Goal: Task Accomplishment & Management: Complete application form

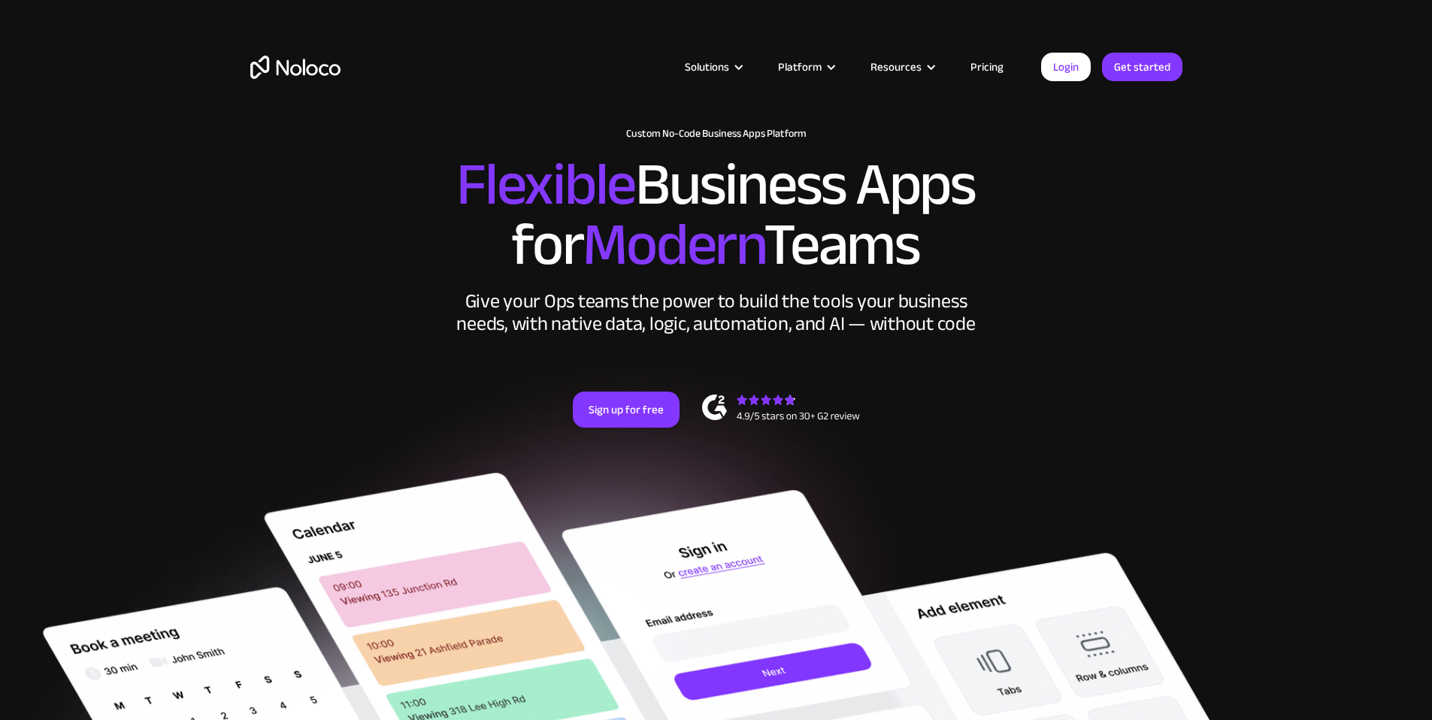
click at [992, 68] on link "Pricing" at bounding box center [987, 67] width 71 height 20
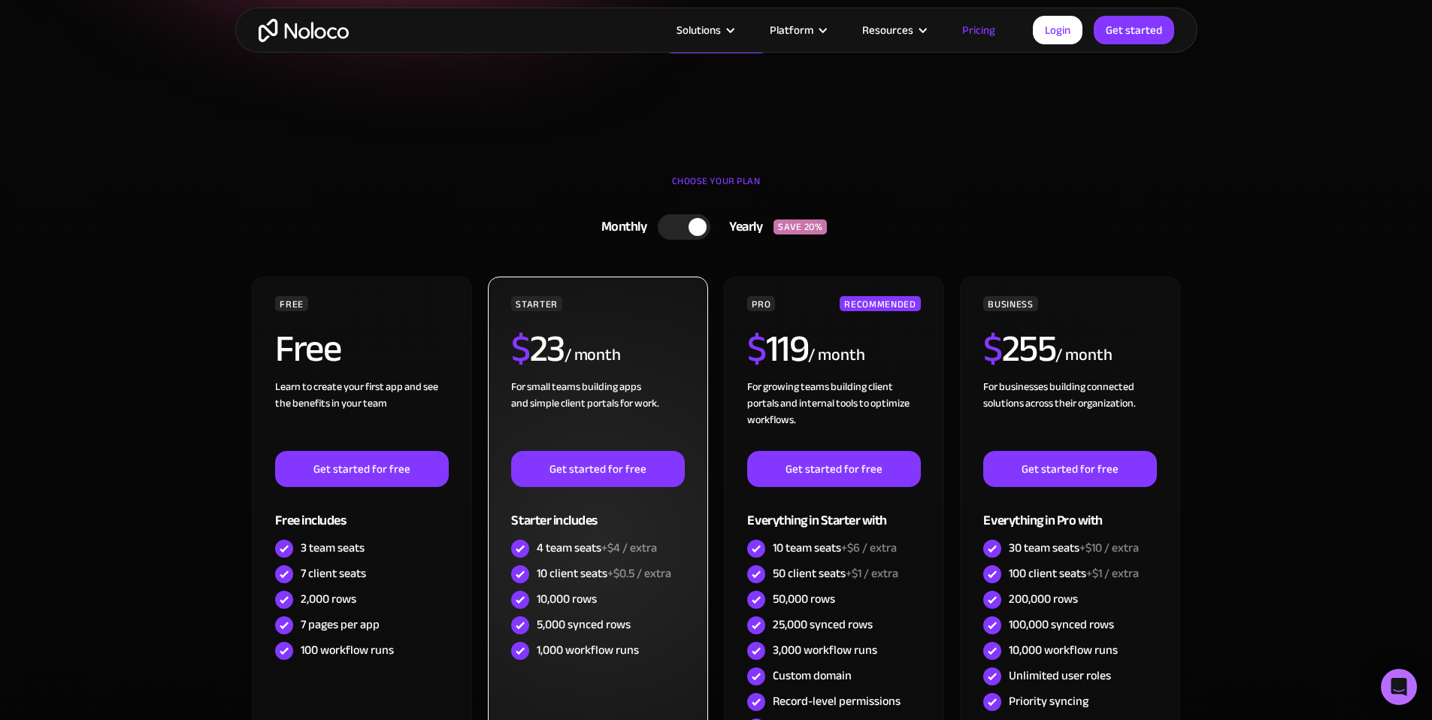
scroll to position [321, 0]
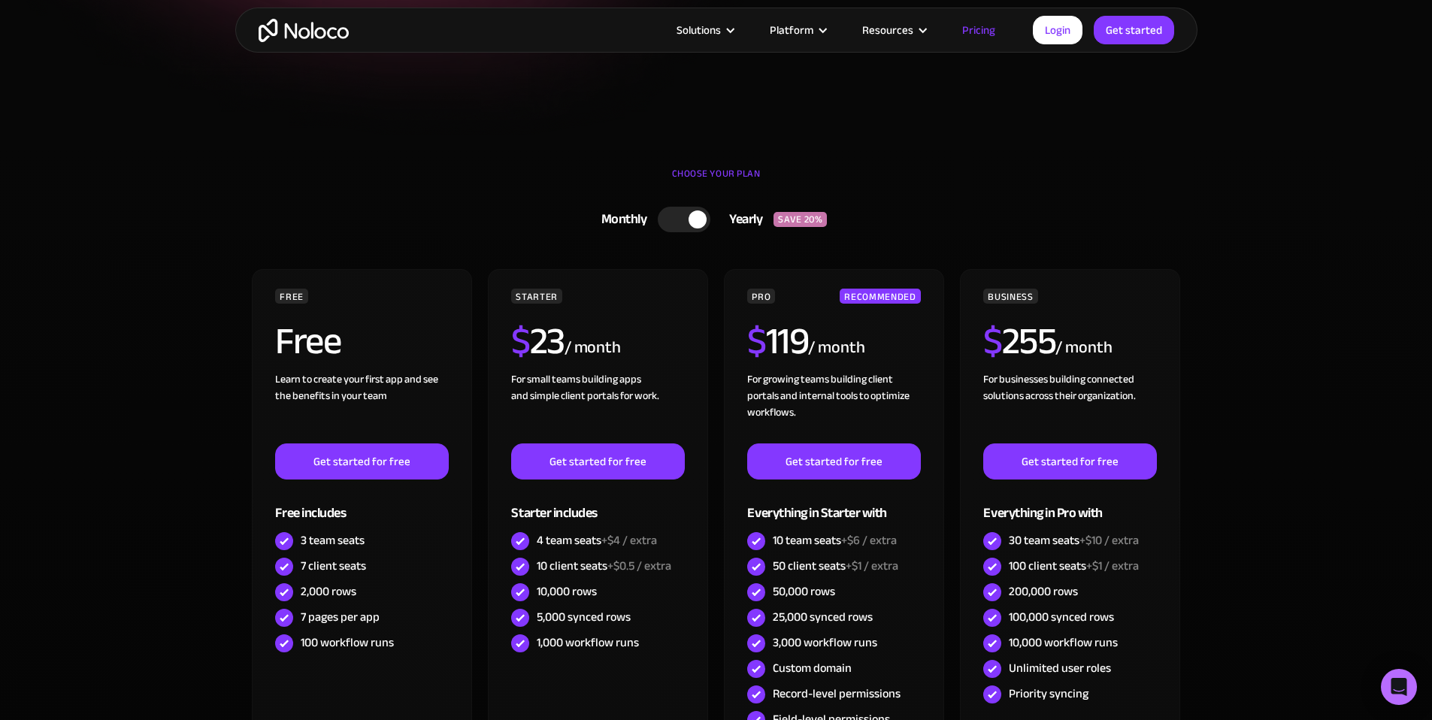
click at [678, 226] on div at bounding box center [684, 220] width 53 height 26
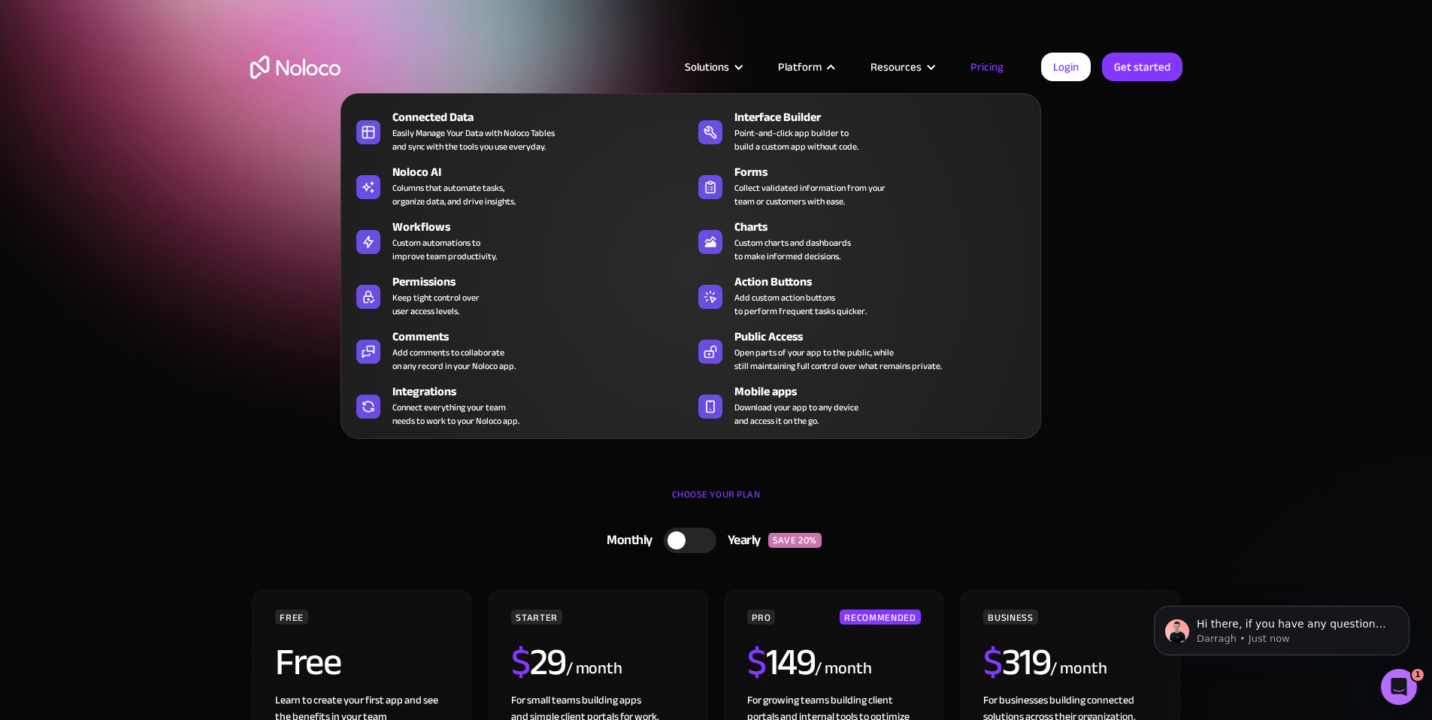
scroll to position [0, 0]
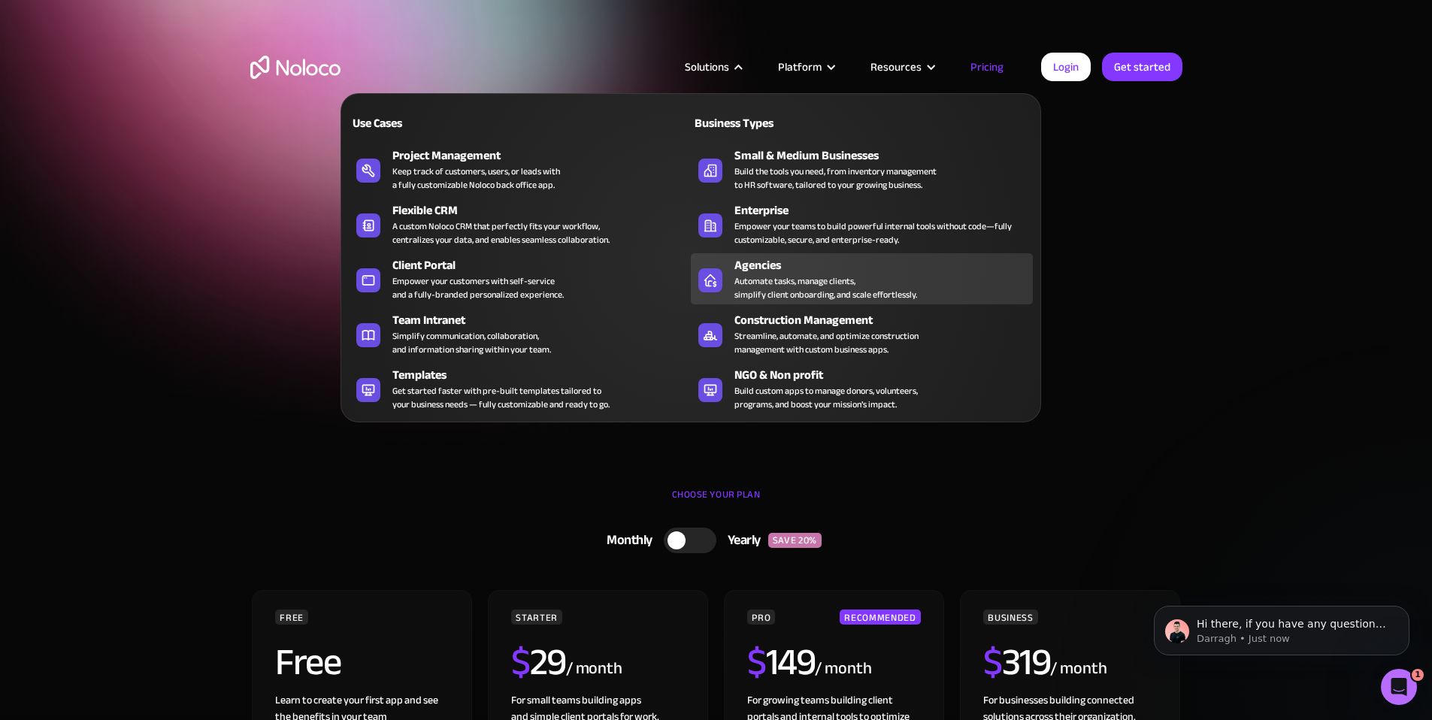
click at [780, 274] on div "Agencies" at bounding box center [887, 265] width 305 height 18
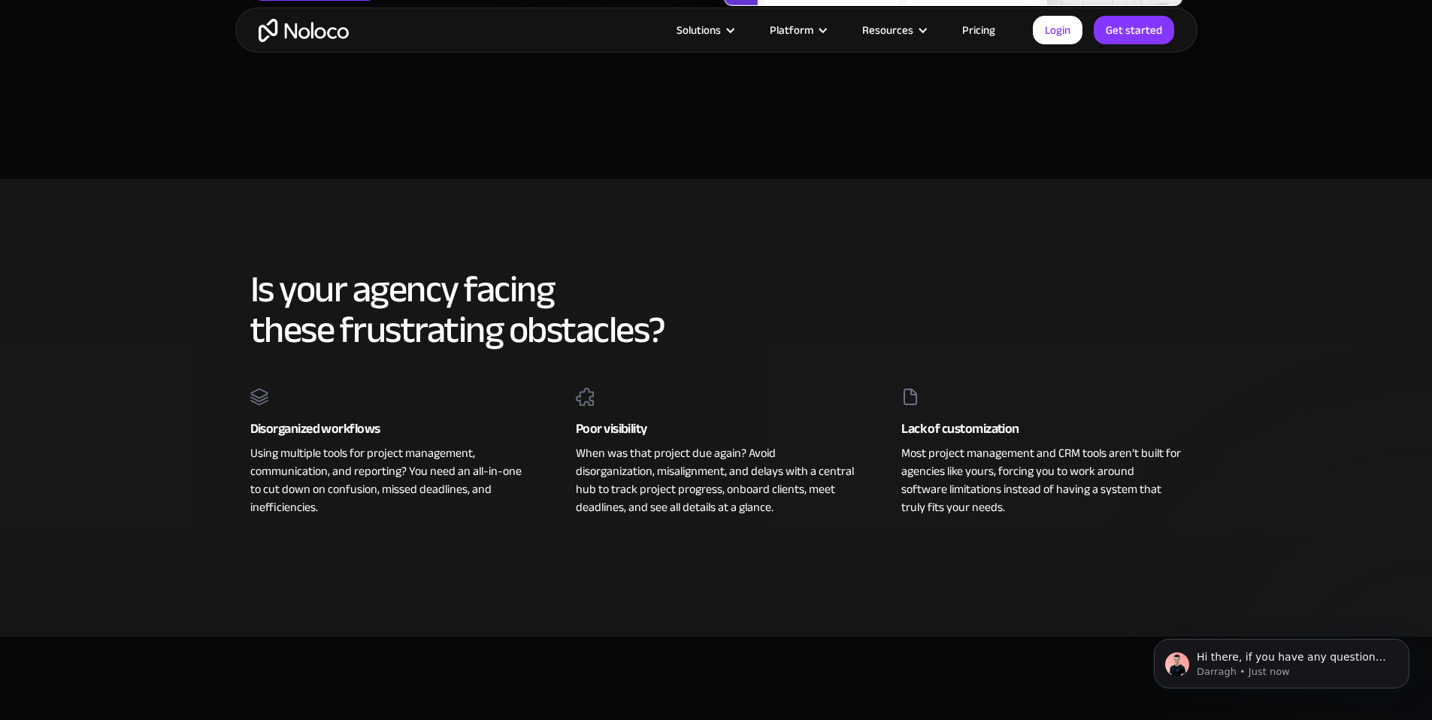
scroll to position [33, 0]
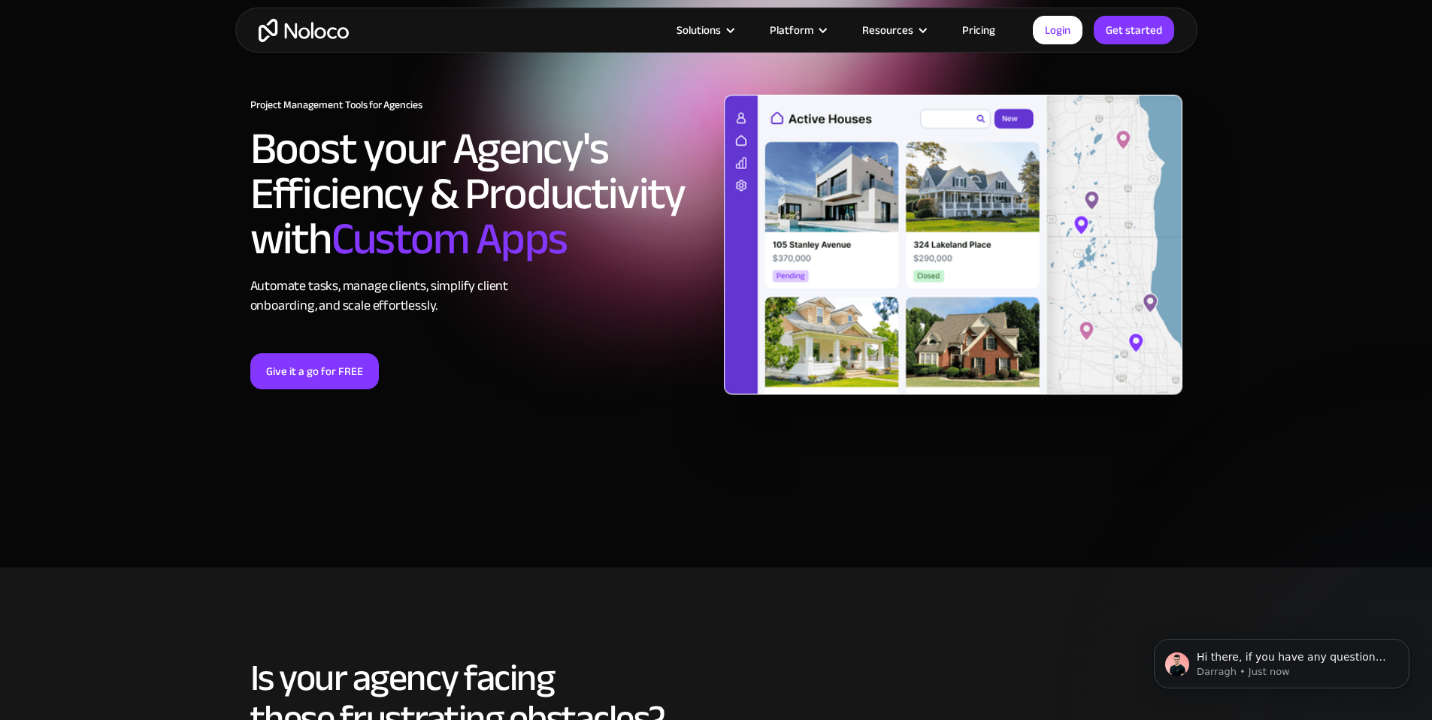
click at [974, 28] on link "Pricing" at bounding box center [979, 30] width 71 height 20
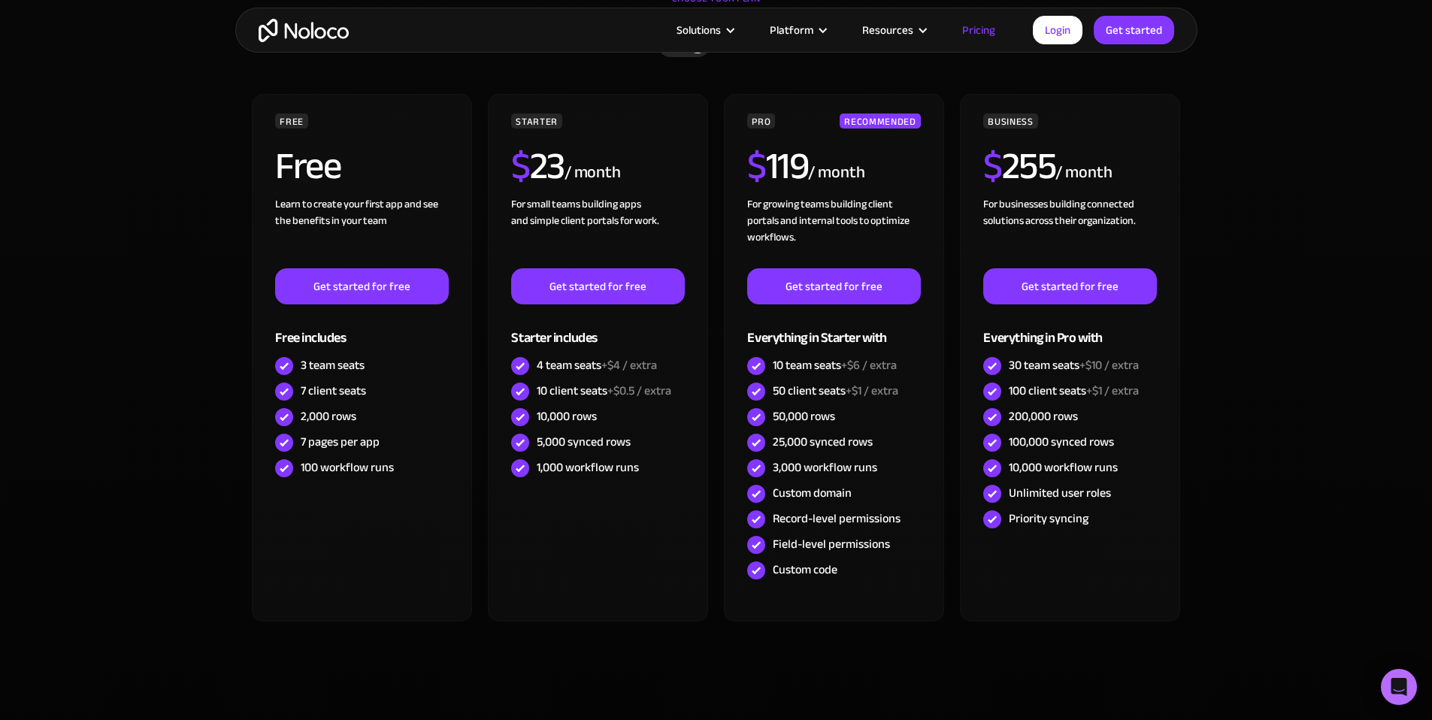
scroll to position [499, 0]
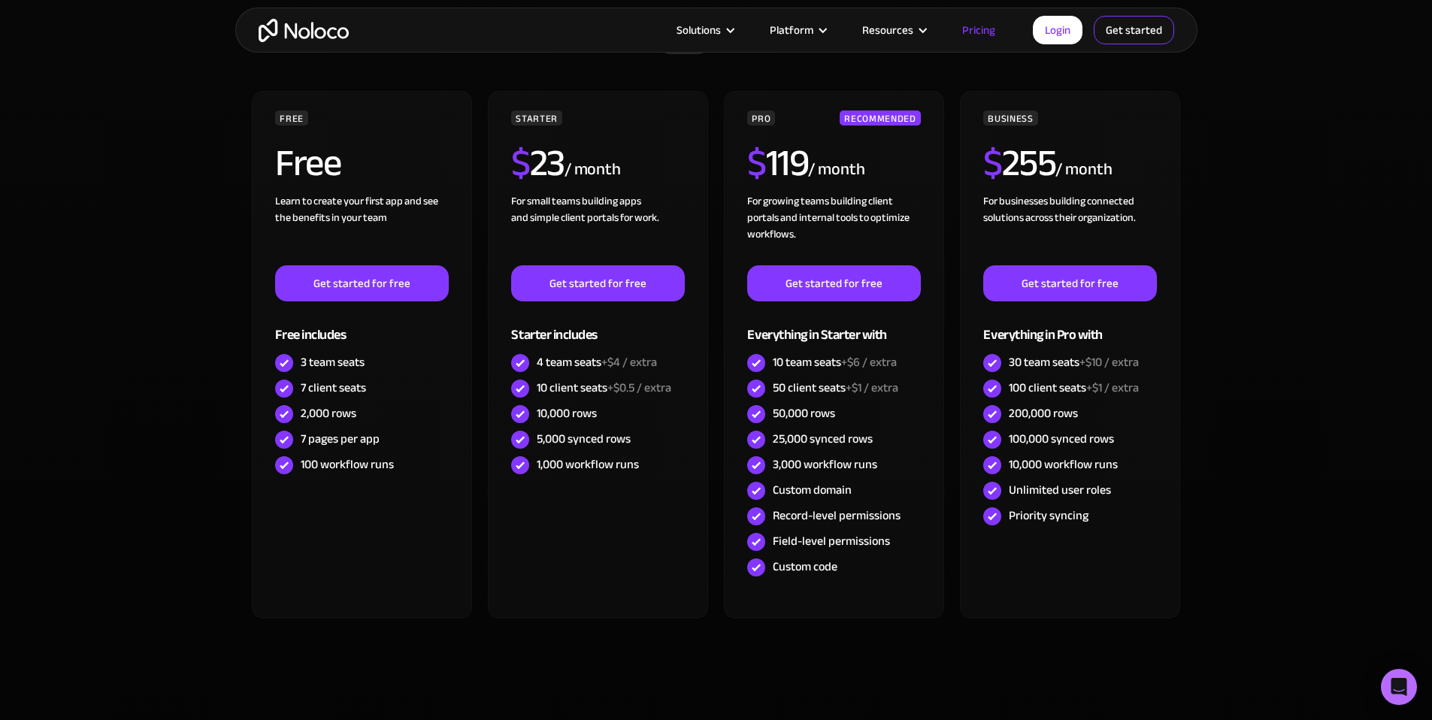
click at [1107, 35] on link "Get started" at bounding box center [1134, 30] width 80 height 29
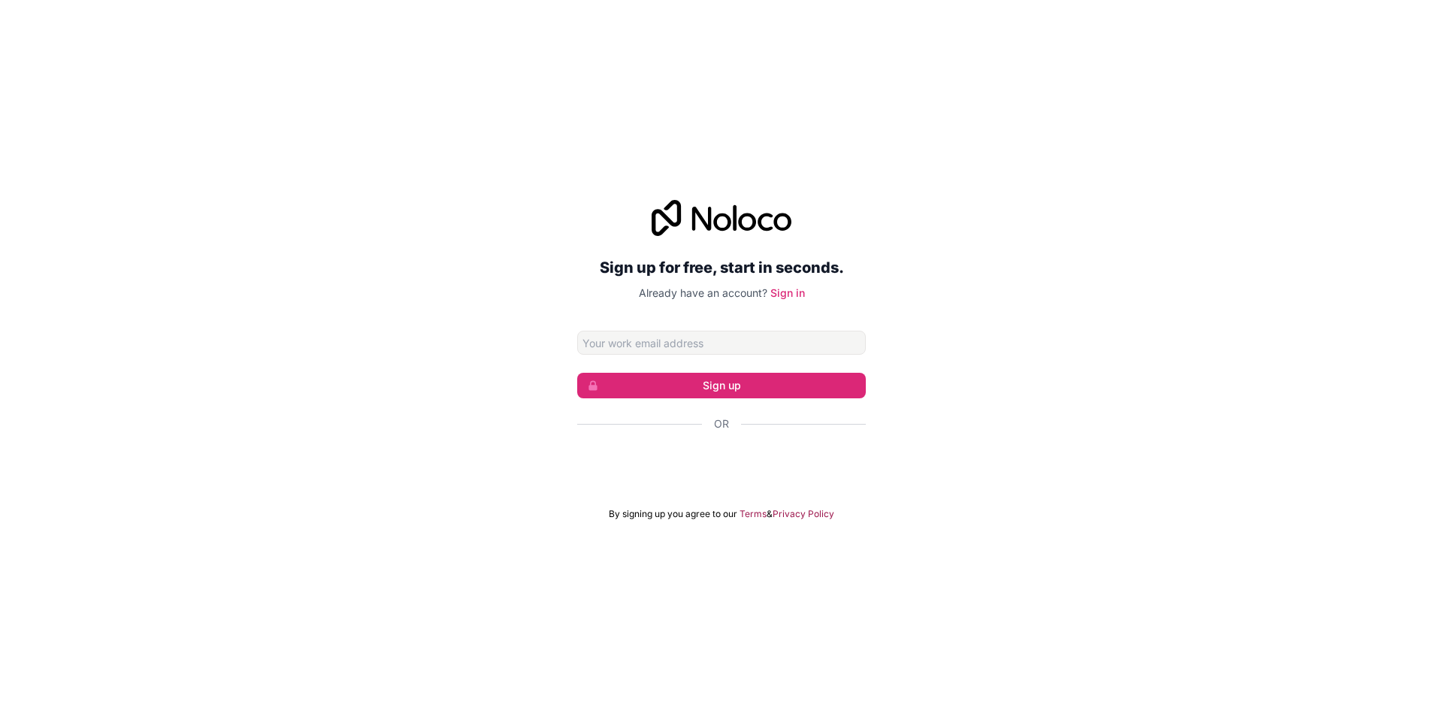
click at [643, 347] on input "Email address" at bounding box center [721, 343] width 289 height 24
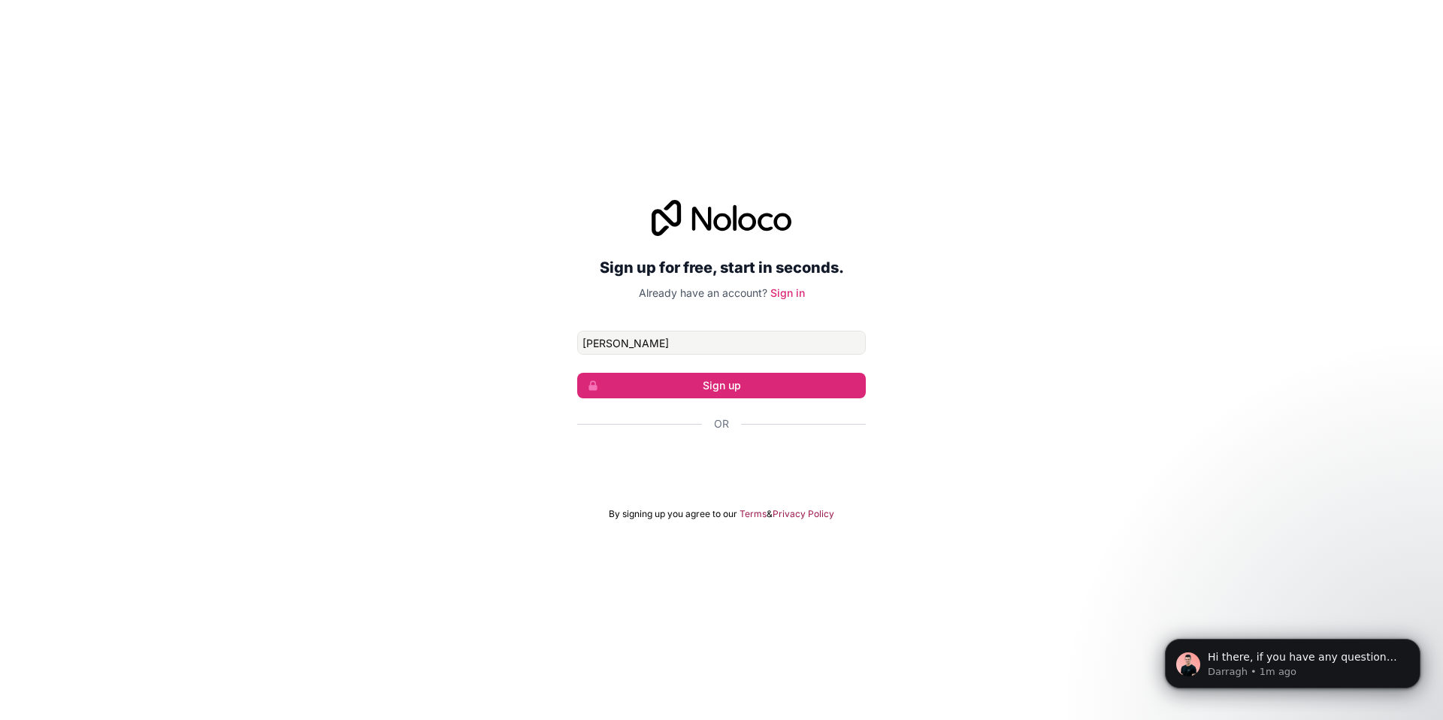
type input "[PERSON_NAME][EMAIL_ADDRESS][DOMAIN_NAME]"
click button "Sign up" at bounding box center [721, 386] width 289 height 26
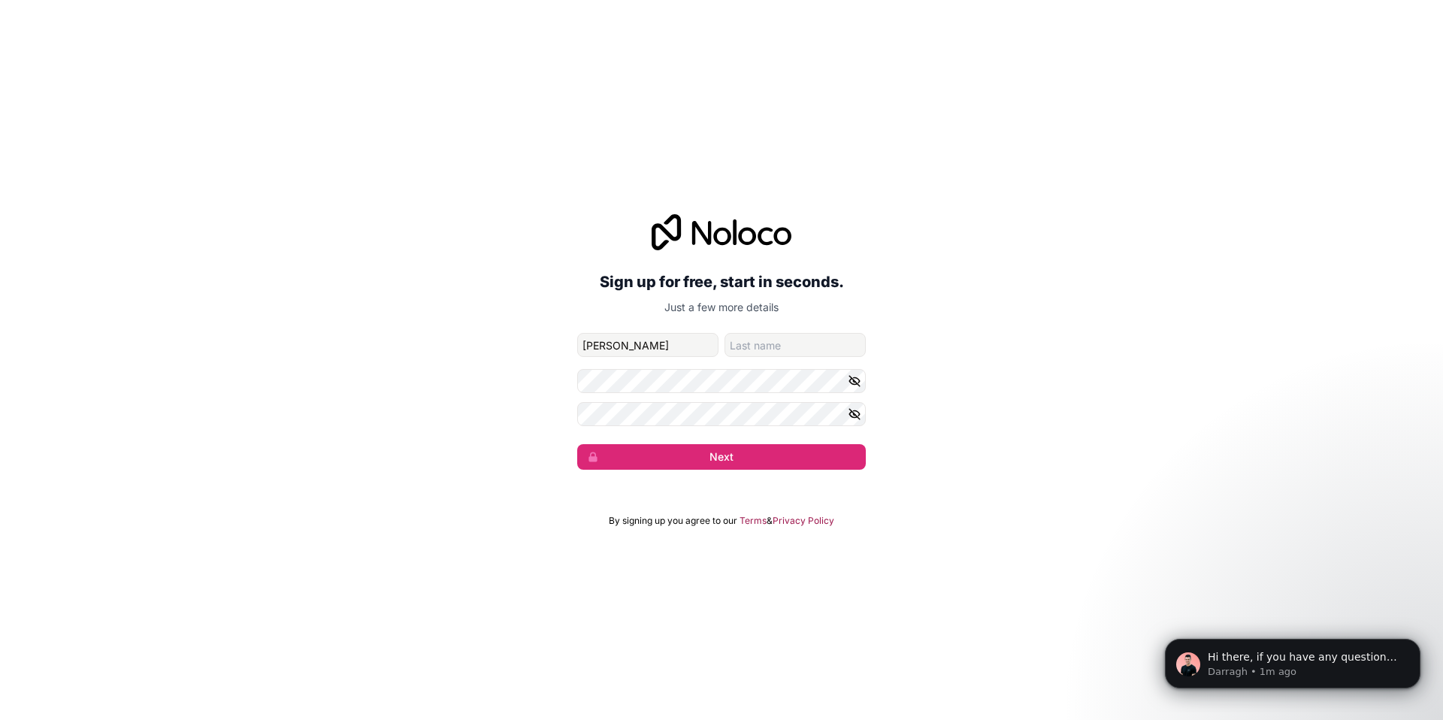
type input "[PERSON_NAME]"
type input "o"
type input "[PERSON_NAME]"
click at [577, 444] on button "Next" at bounding box center [721, 457] width 289 height 26
click at [747, 465] on button "Next" at bounding box center [721, 457] width 289 height 26
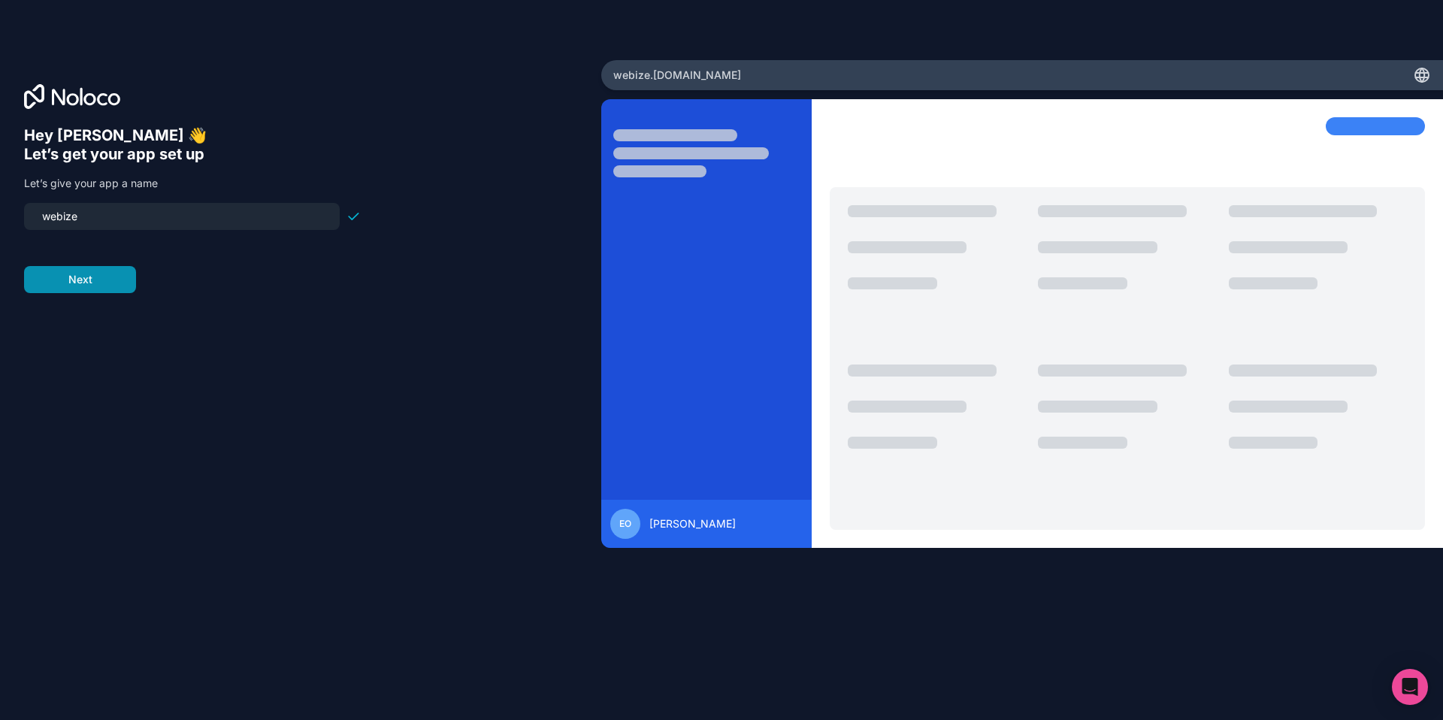
click at [101, 278] on button "Next" at bounding box center [80, 279] width 112 height 27
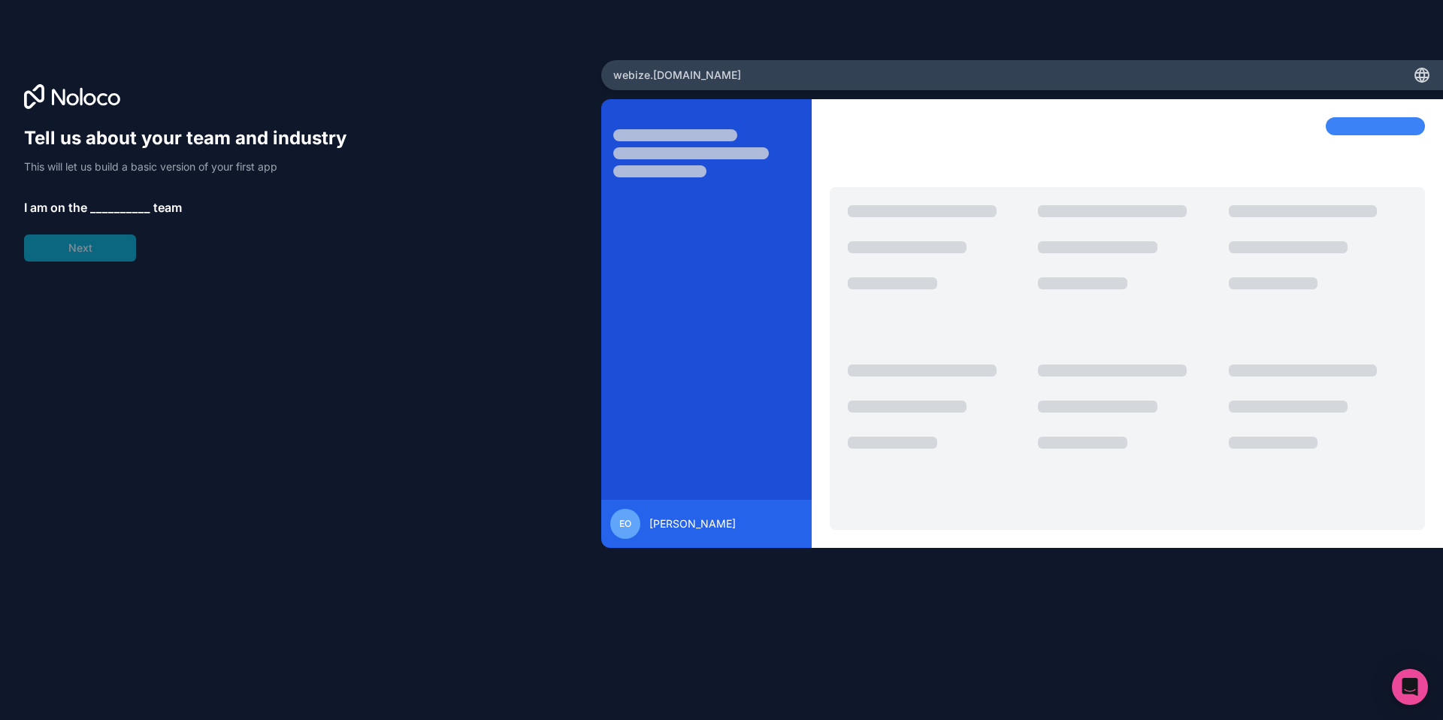
click at [121, 199] on span "__________" at bounding box center [120, 207] width 60 height 18
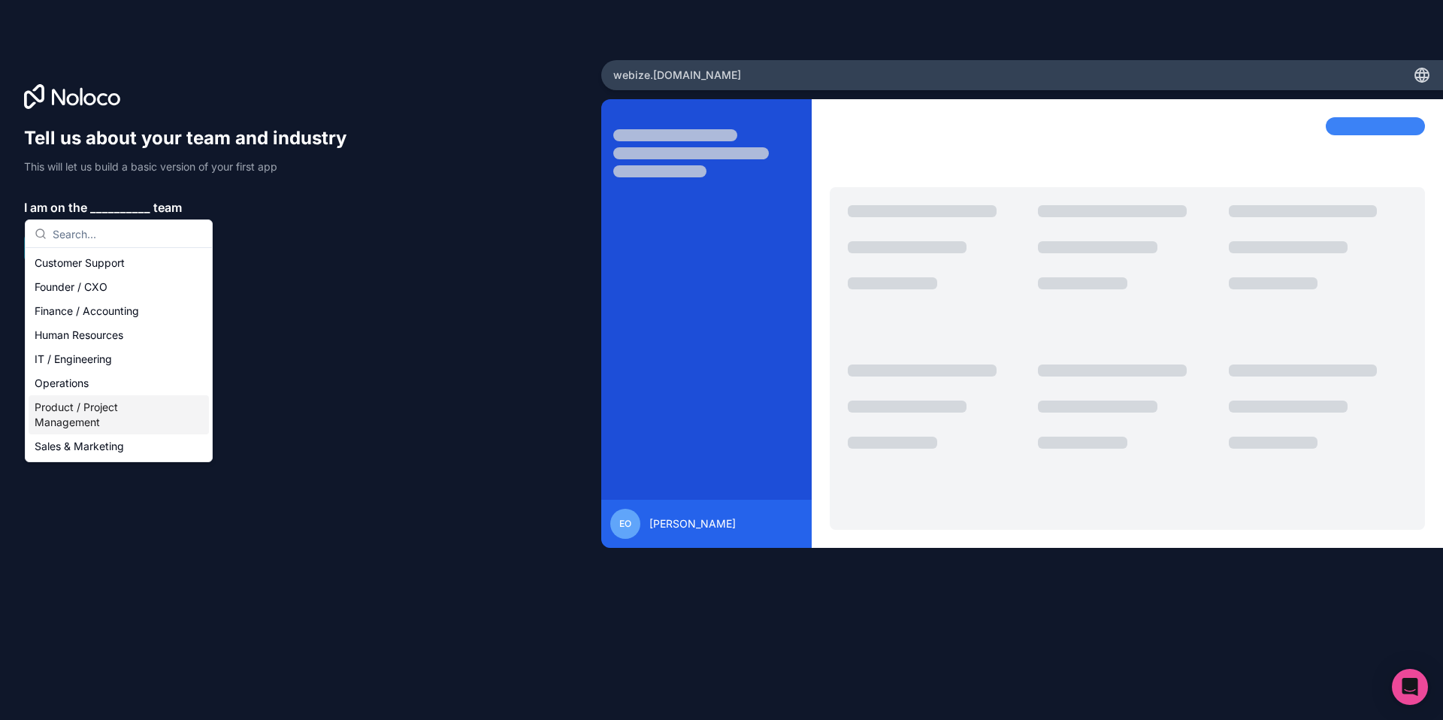
click at [104, 405] on div "Product / Project Management" at bounding box center [119, 414] width 180 height 39
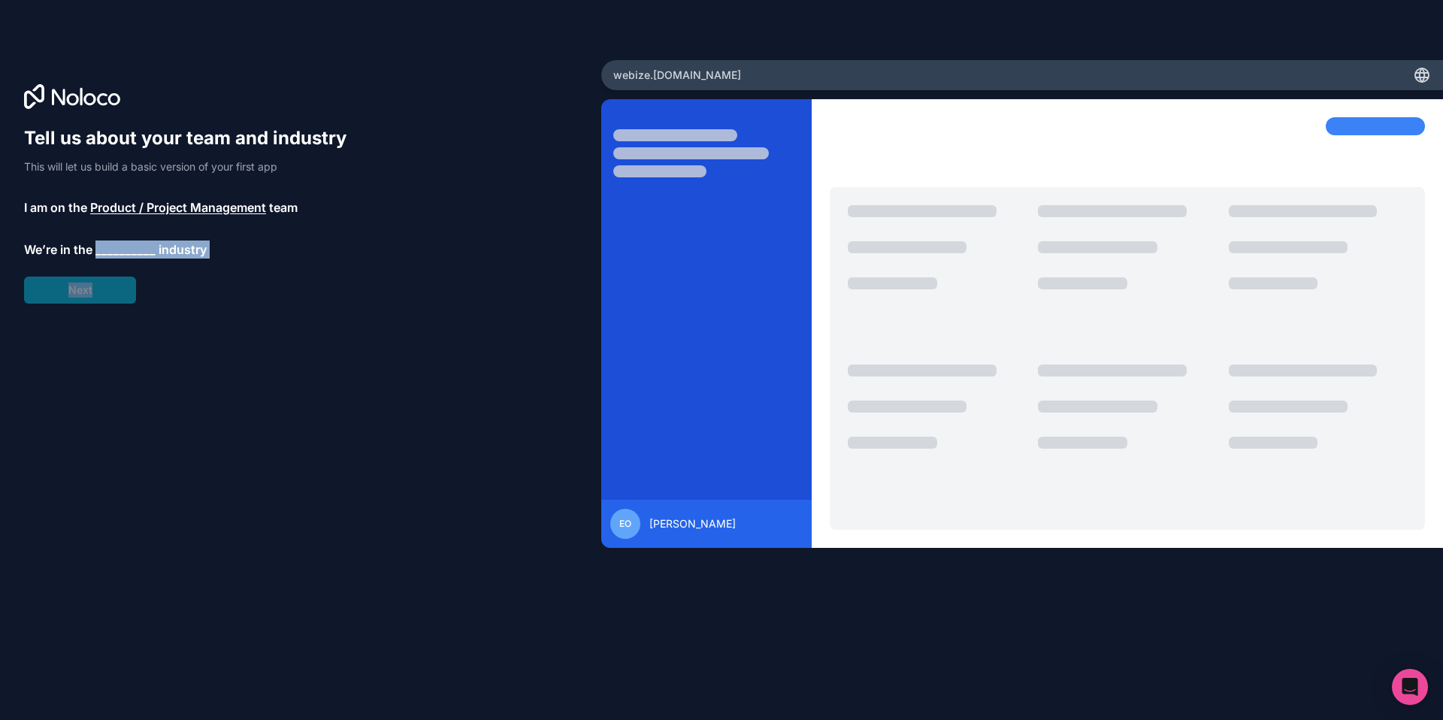
drag, startPoint x: 105, startPoint y: 290, endPoint x: 110, endPoint y: 238, distance: 52.8
click at [110, 238] on div "Tell us about your team and industry This will let us build a basic version of …" at bounding box center [192, 214] width 337 height 177
click at [110, 243] on span "__________" at bounding box center [125, 250] width 60 height 18
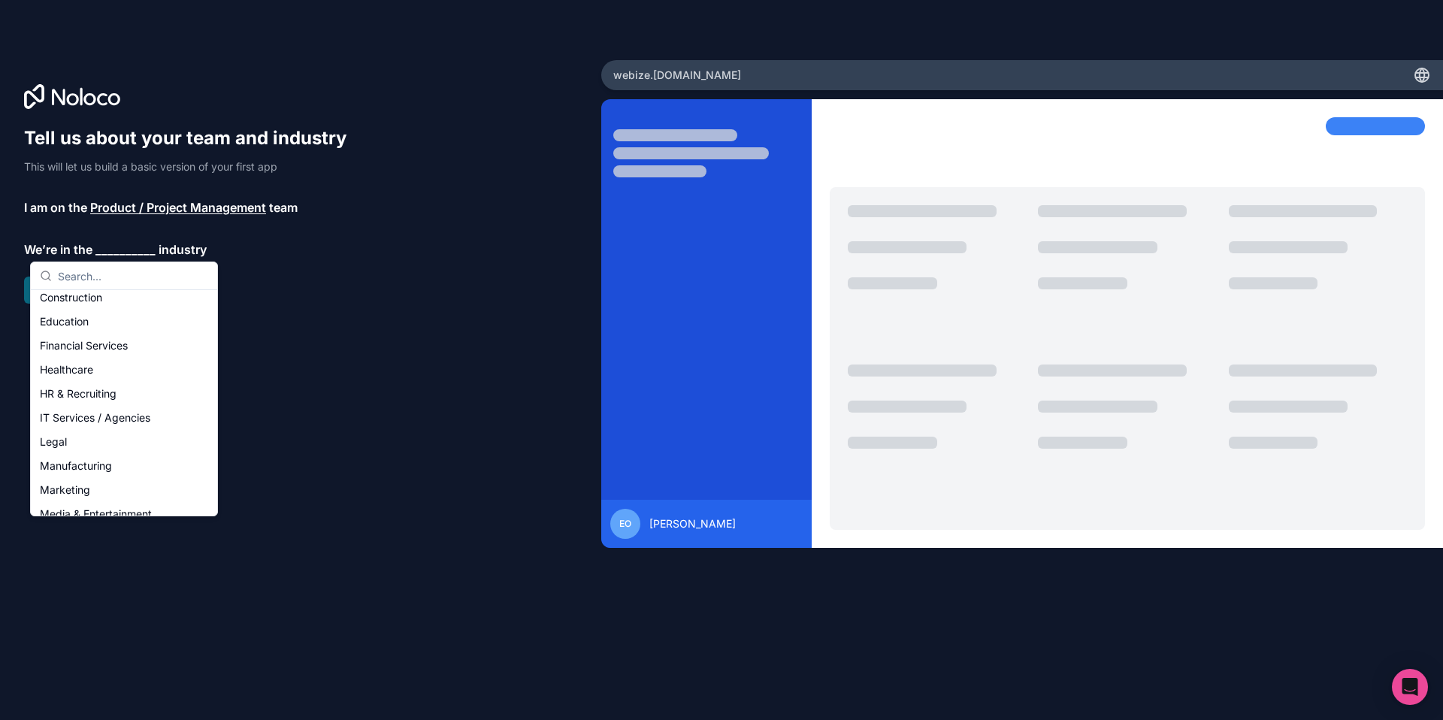
scroll to position [55, 0]
click at [100, 420] on div "IT Services / Agencies" at bounding box center [124, 419] width 180 height 24
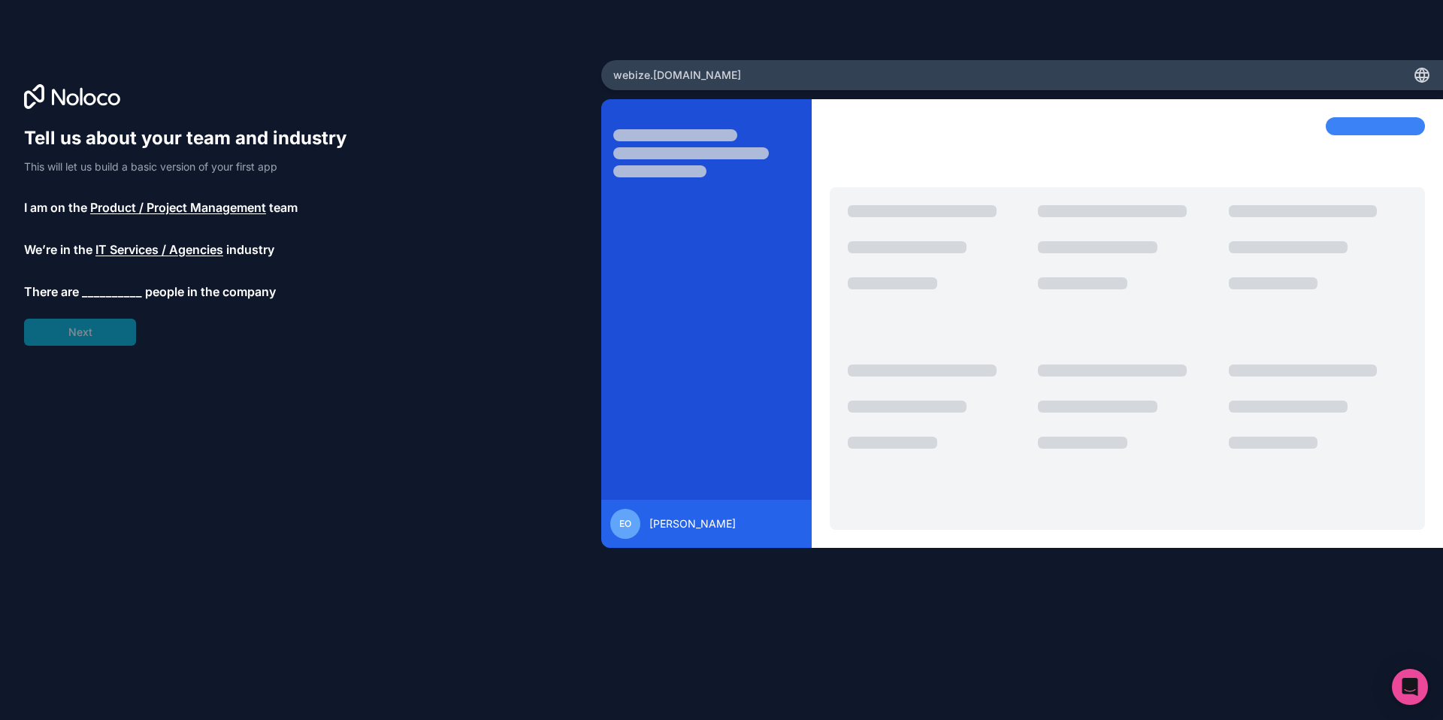
click at [102, 288] on span "__________" at bounding box center [112, 292] width 60 height 18
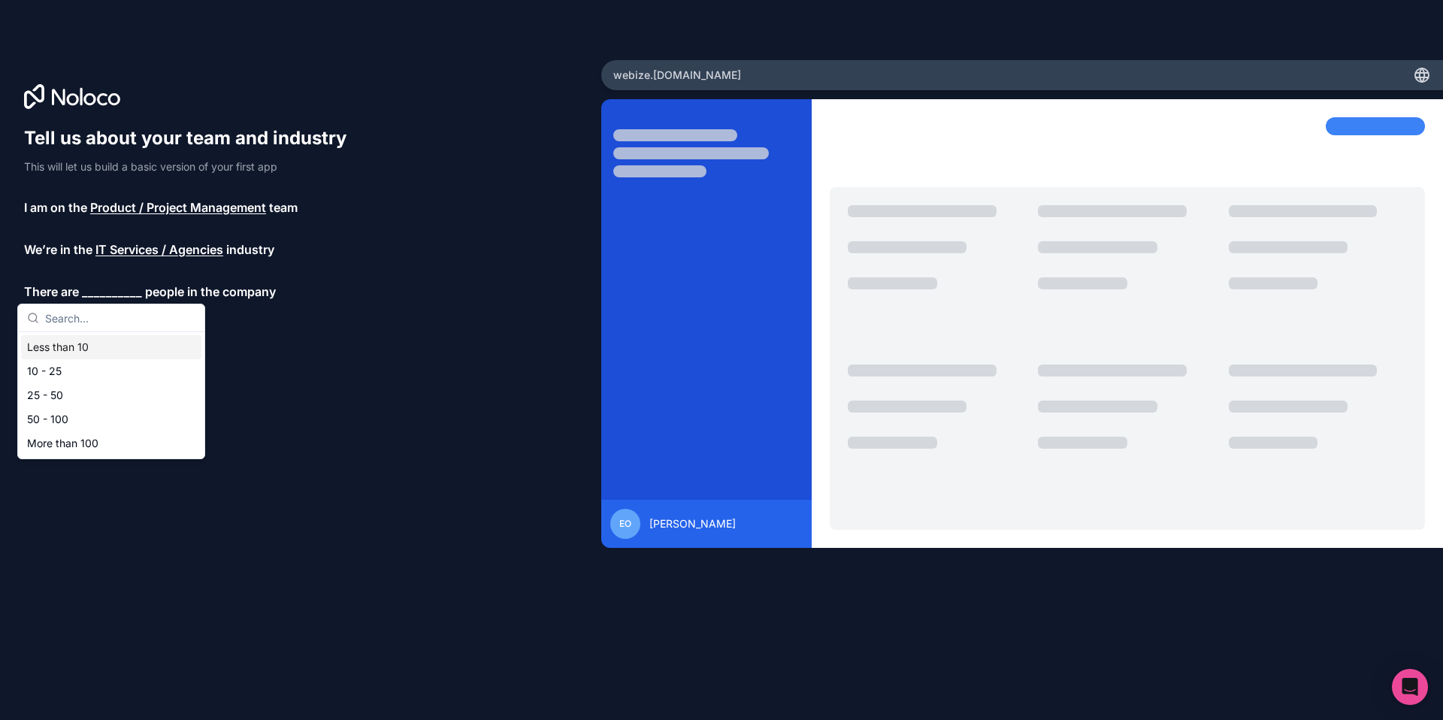
click at [94, 352] on div "Less than 10" at bounding box center [111, 347] width 180 height 24
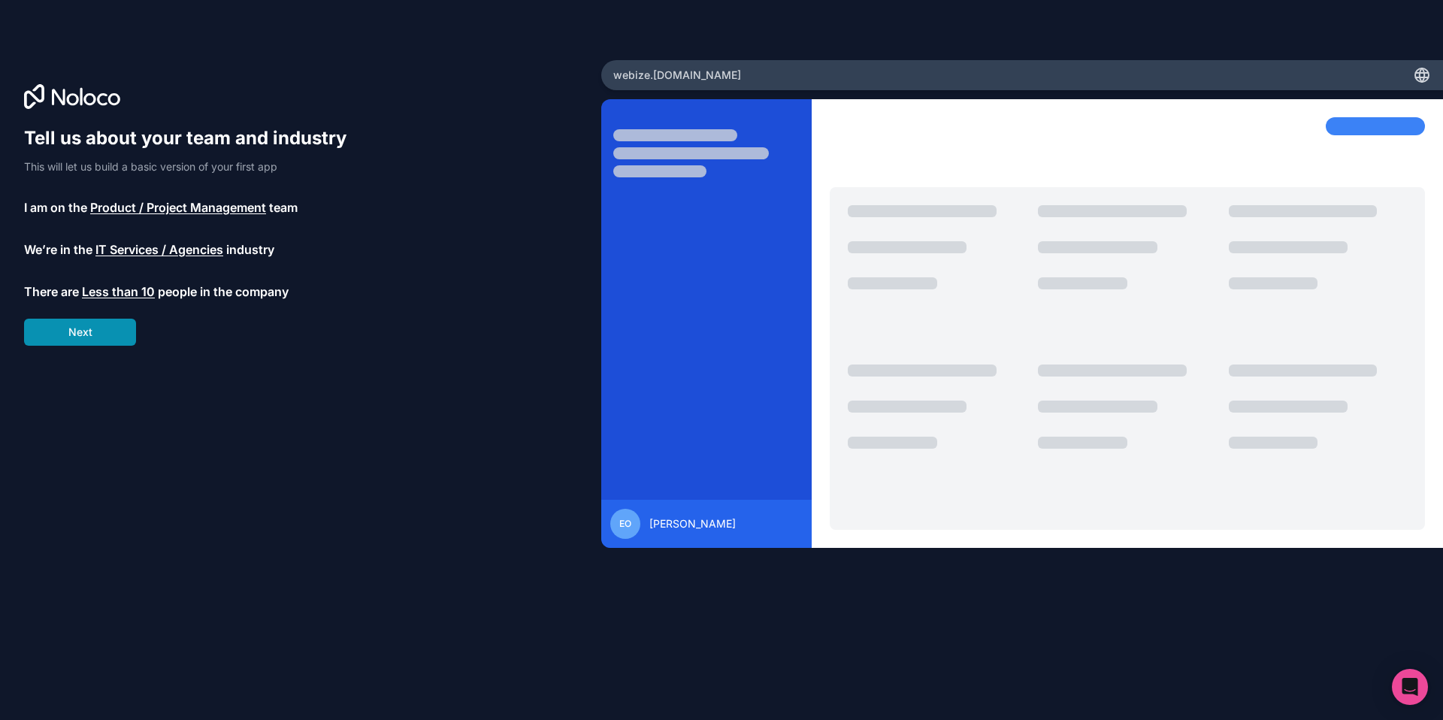
click at [89, 330] on button "Next" at bounding box center [80, 332] width 112 height 27
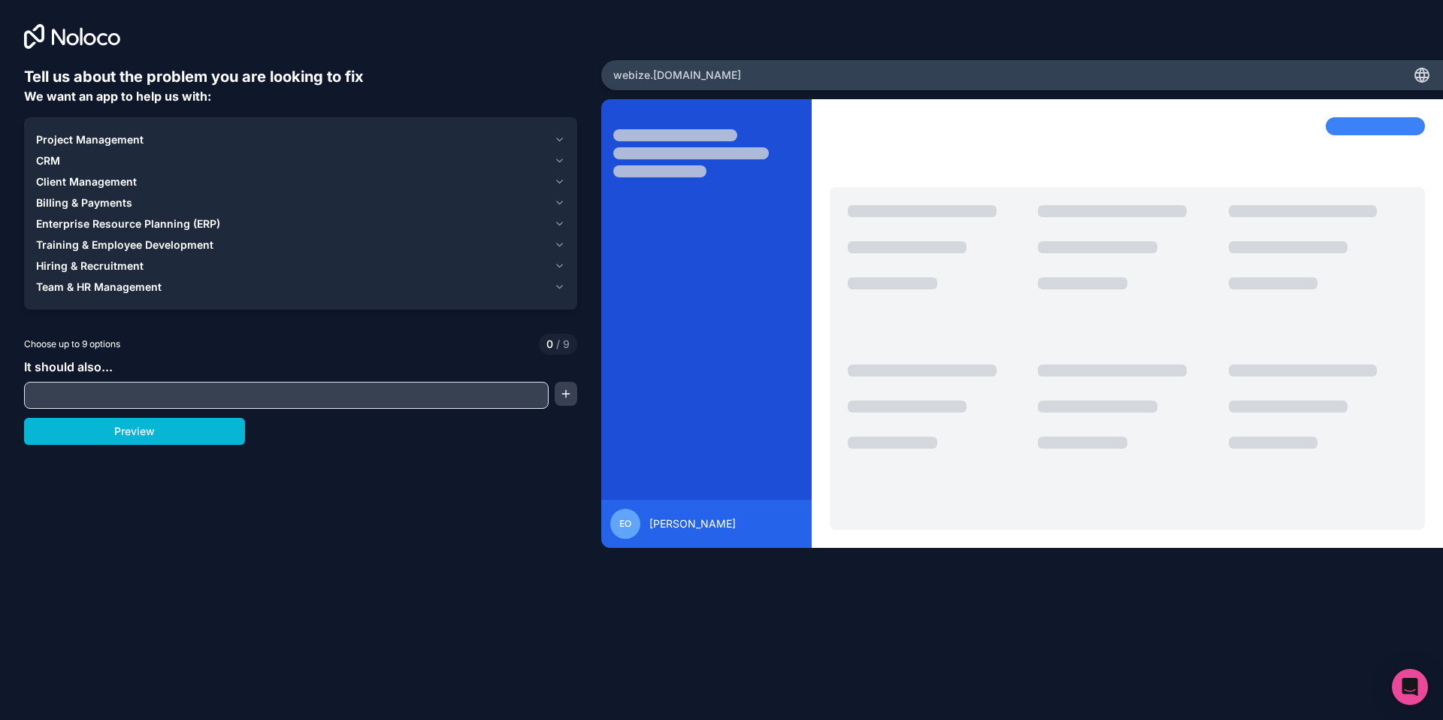
click at [432, 146] on div "Project Management" at bounding box center [292, 139] width 512 height 15
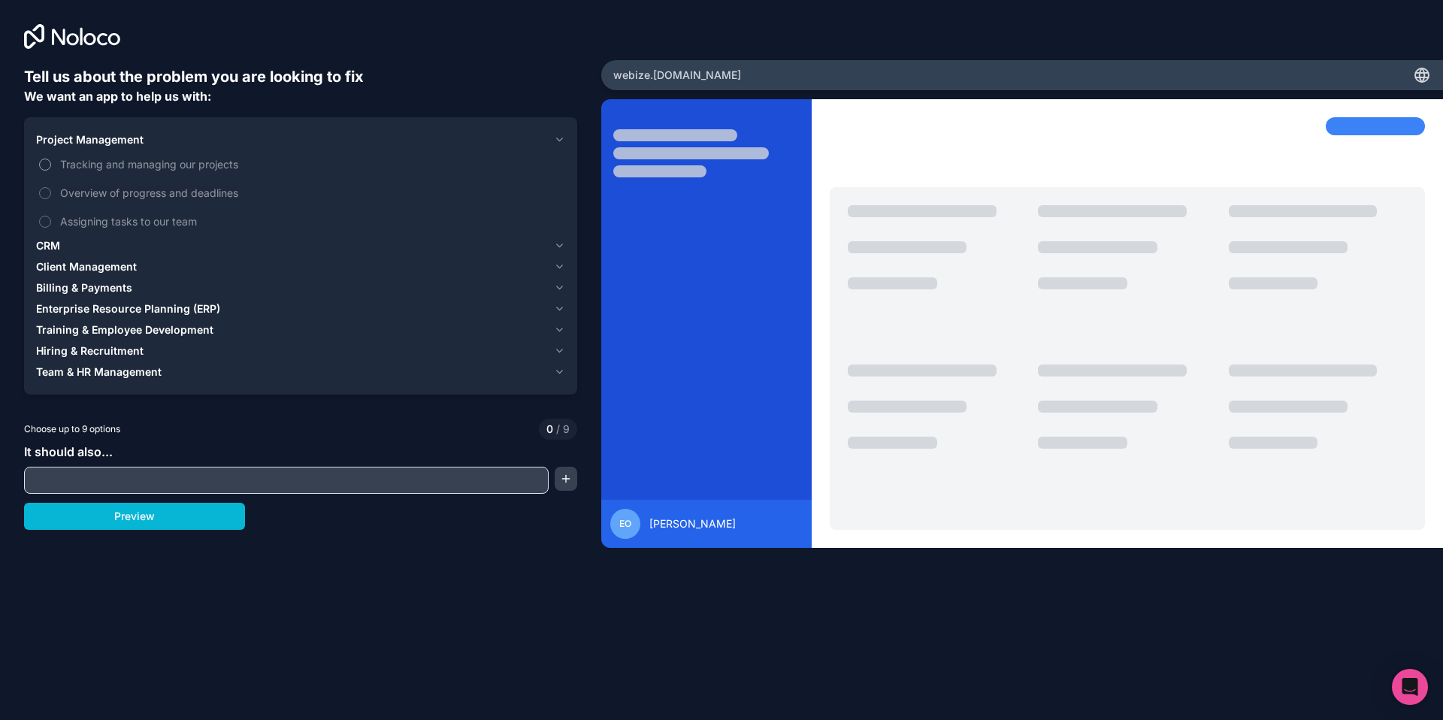
click at [141, 165] on span "Tracking and managing our projects" at bounding box center [311, 164] width 502 height 16
click at [51, 165] on button "Tracking and managing our projects" at bounding box center [45, 165] width 12 height 12
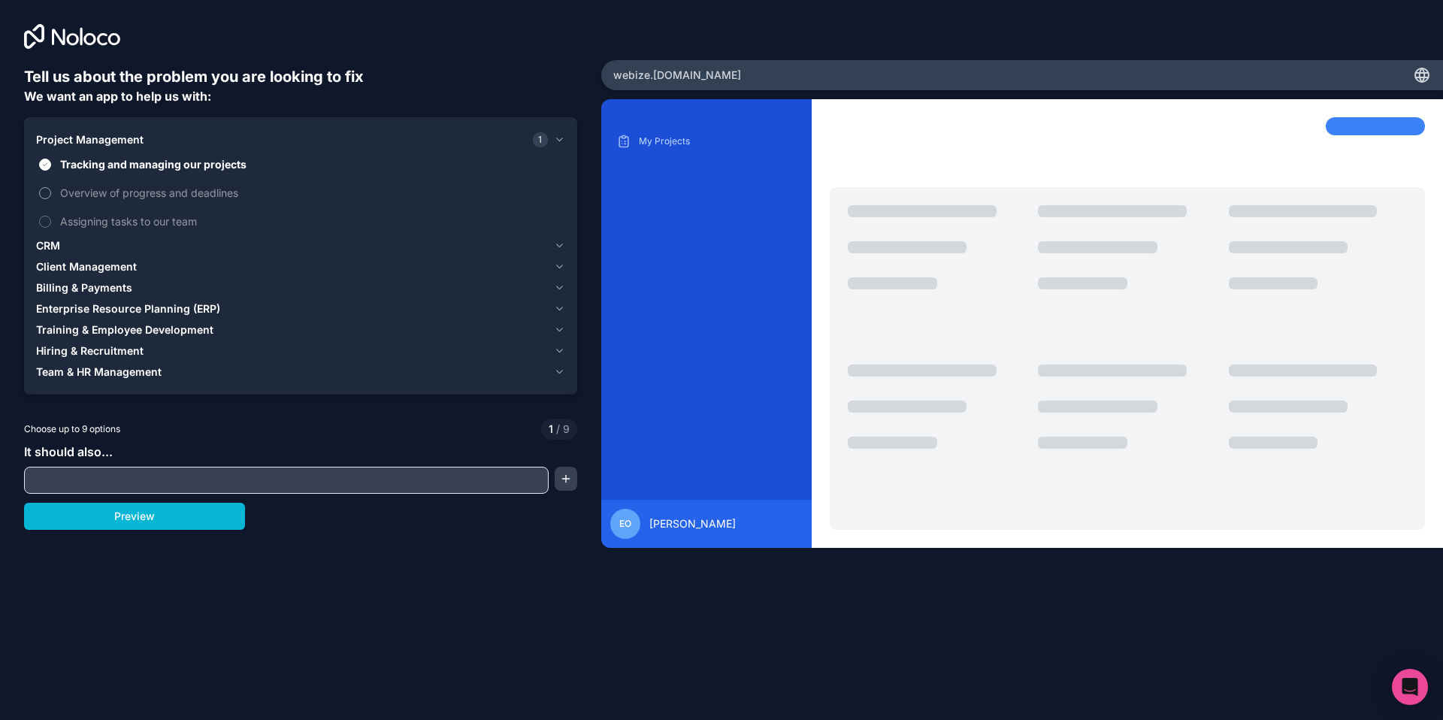
click at [106, 189] on span "Overview of progress and deadlines" at bounding box center [311, 193] width 502 height 16
click at [51, 189] on button "Overview of progress and deadlines" at bounding box center [45, 193] width 12 height 12
click at [94, 243] on div "CRM" at bounding box center [292, 245] width 512 height 15
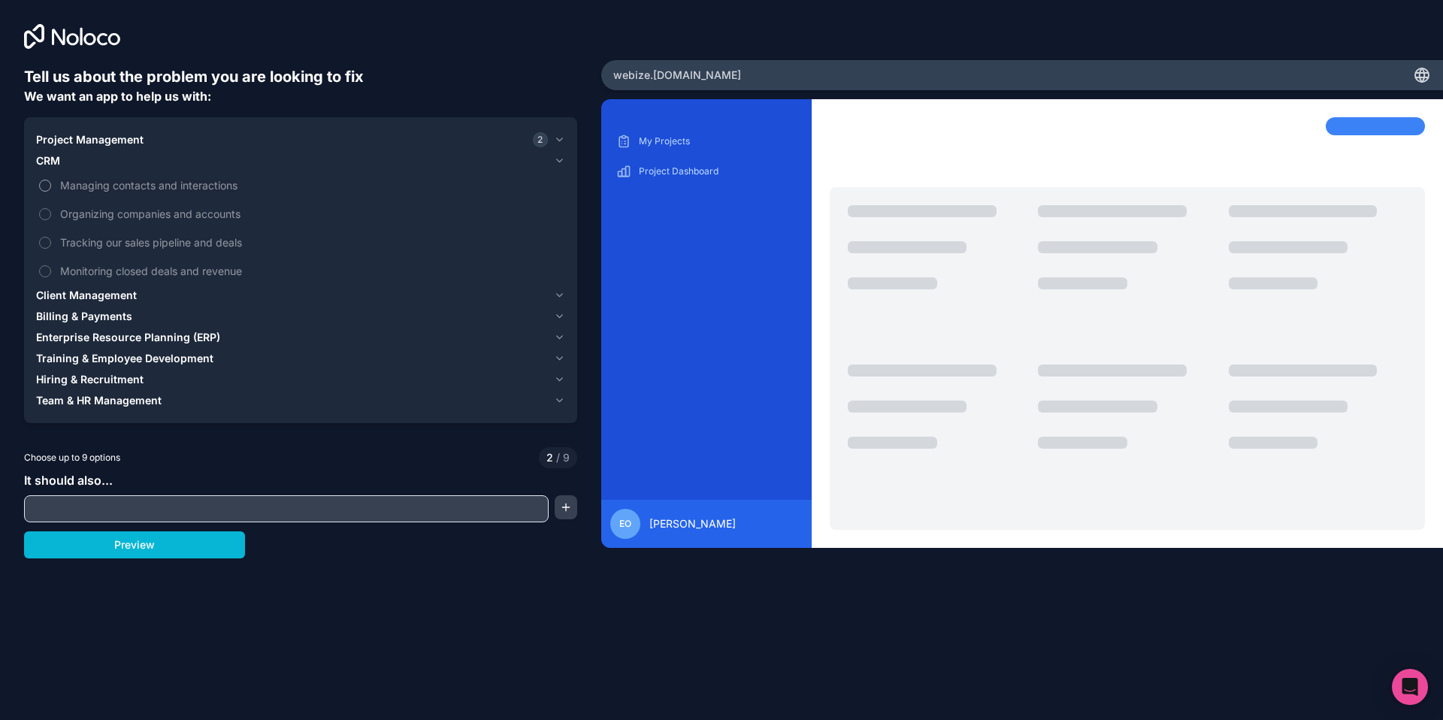
click at [150, 187] on span "Managing contacts and interactions" at bounding box center [311, 185] width 502 height 16
click at [51, 187] on button "Managing contacts and interactions" at bounding box center [45, 186] width 12 height 12
click at [150, 218] on span "Organizing companies and accounts" at bounding box center [311, 214] width 502 height 16
click at [51, 218] on button "Organizing companies and accounts" at bounding box center [45, 214] width 12 height 12
click at [105, 293] on span "Client Management" at bounding box center [86, 295] width 101 height 15
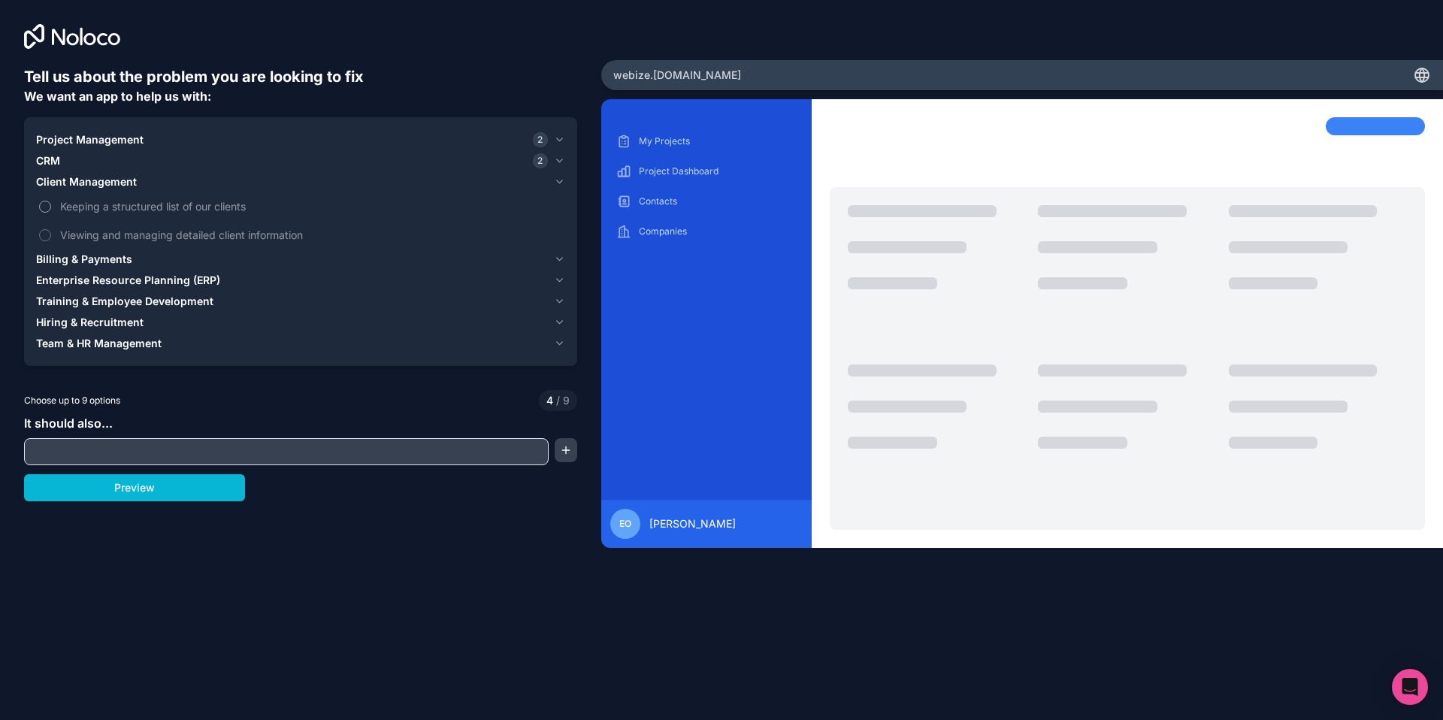
click at [115, 207] on span "Keeping a structured list of our clients" at bounding box center [311, 206] width 502 height 16
click at [51, 207] on button "Keeping a structured list of our clients" at bounding box center [45, 207] width 12 height 12
click at [116, 230] on span "Viewing and managing detailed client information" at bounding box center [311, 235] width 502 height 16
click at [51, 230] on button "Viewing and managing detailed client information" at bounding box center [45, 235] width 12 height 12
click at [94, 257] on span "Billing & Payments" at bounding box center [84, 259] width 96 height 15
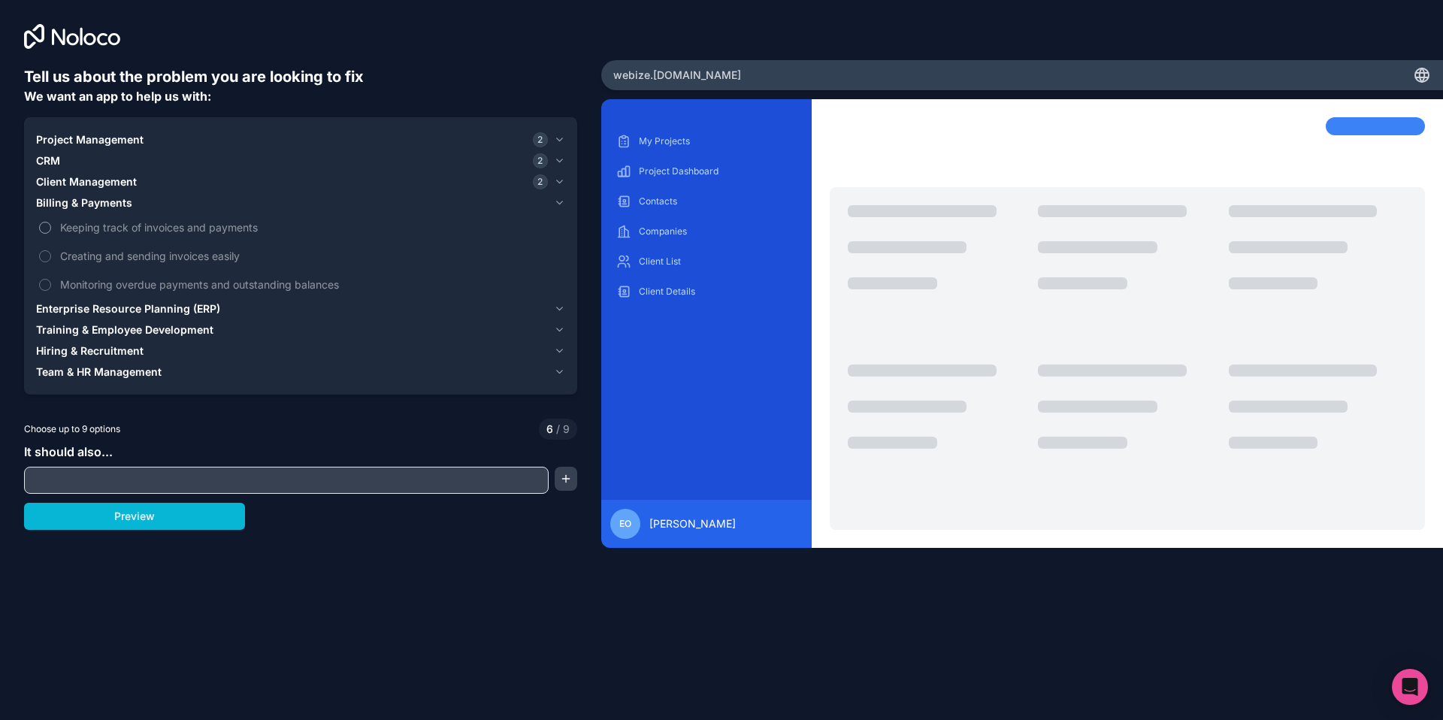
click at [114, 223] on span "Keeping track of invoices and payments" at bounding box center [311, 228] width 502 height 16
click at [51, 223] on button "Keeping track of invoices and payments" at bounding box center [45, 228] width 12 height 12
click at [131, 284] on span "Monitoring overdue payments and outstanding balances" at bounding box center [311, 285] width 502 height 16
click at [51, 284] on button "Monitoring overdue payments and outstanding balances" at bounding box center [45, 285] width 12 height 12
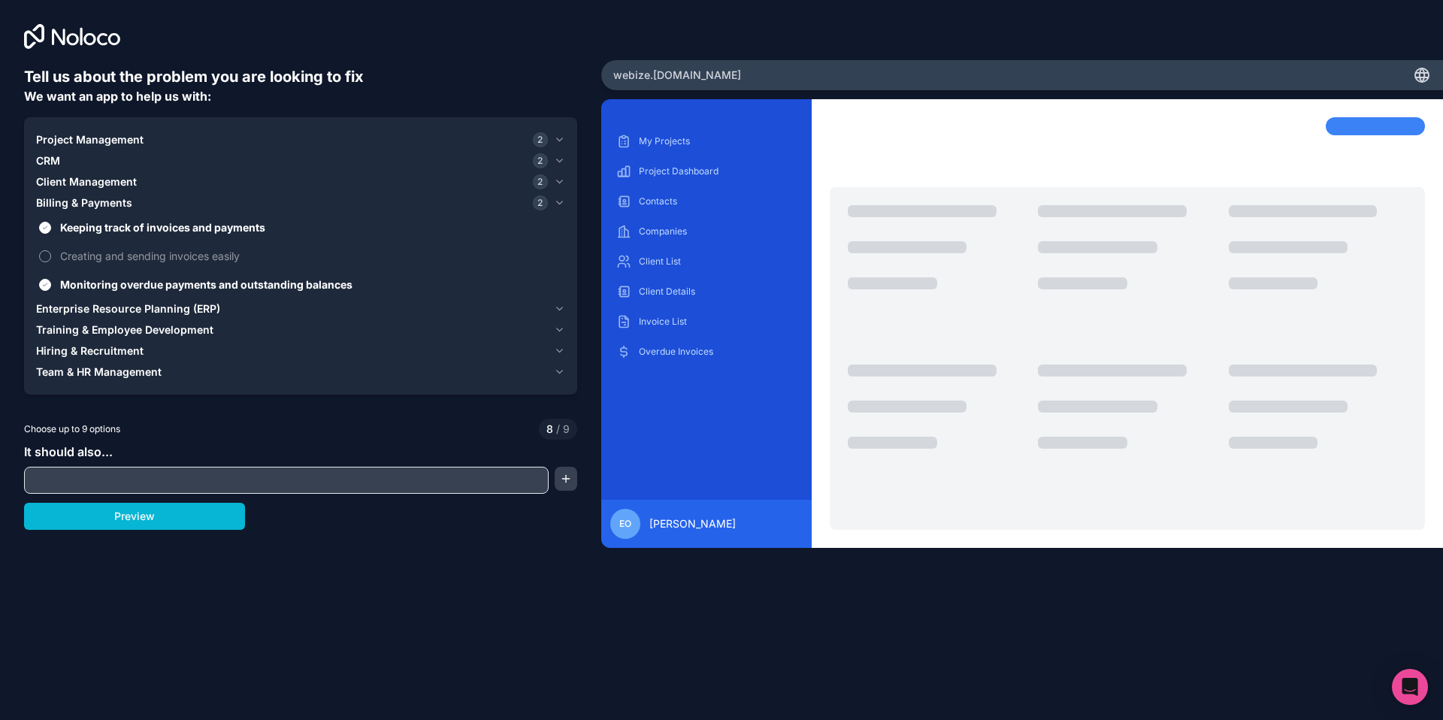
click at [140, 251] on span "Creating and sending invoices easily" at bounding box center [311, 256] width 502 height 16
click at [51, 251] on button "Creating and sending invoices easily" at bounding box center [45, 256] width 12 height 12
click at [124, 311] on span "Enterprise Resource Planning (ERP)" at bounding box center [128, 308] width 184 height 15
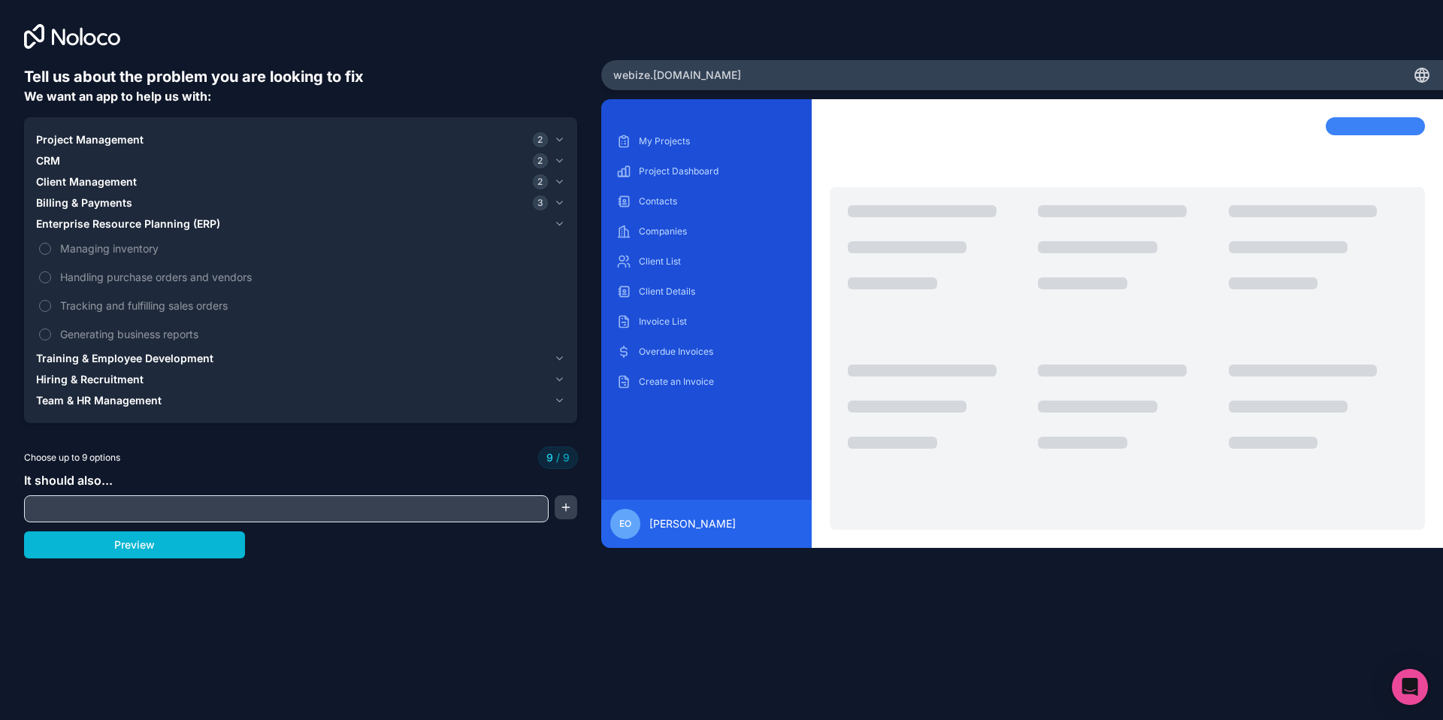
click at [125, 198] on span "Billing & Payments" at bounding box center [84, 202] width 96 height 15
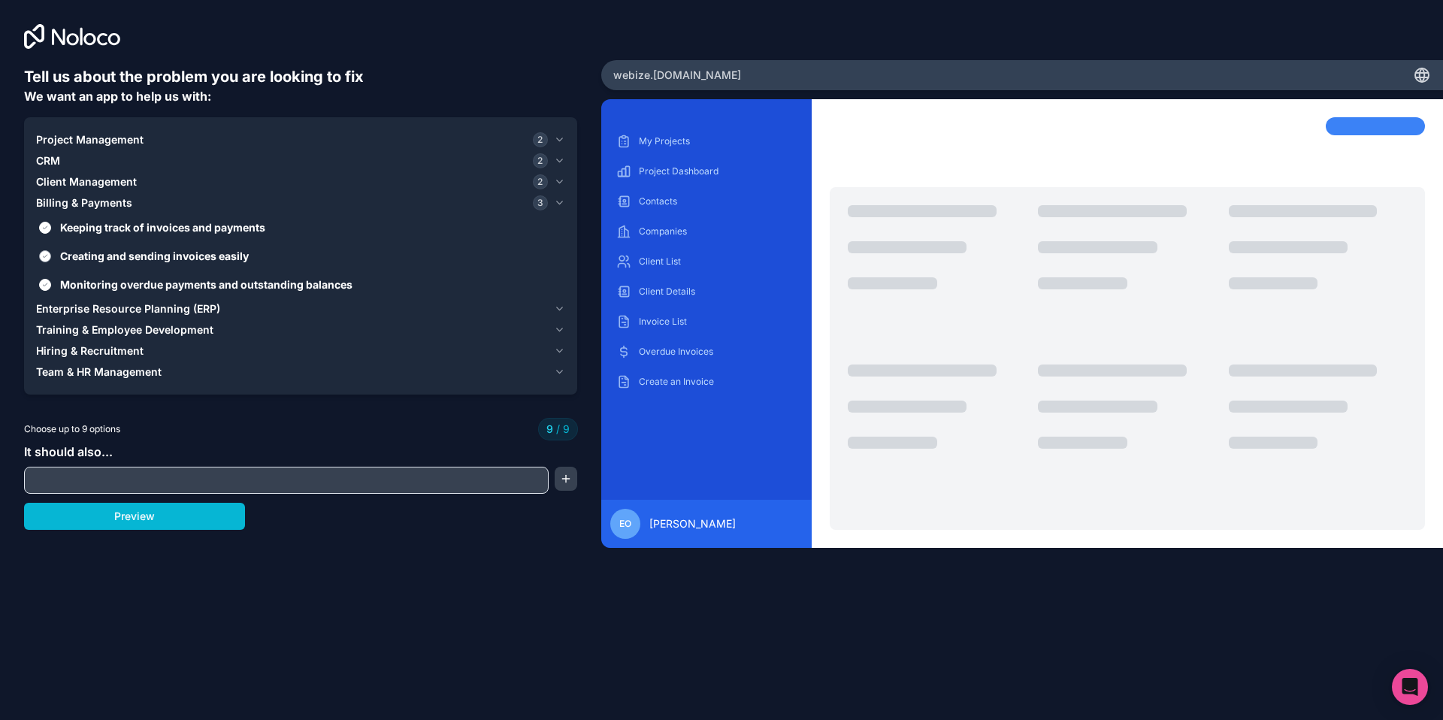
click at [114, 251] on span "Creating and sending invoices easily" at bounding box center [311, 256] width 502 height 16
click at [51, 251] on button "Creating and sending invoices easily" at bounding box center [45, 256] width 12 height 12
click at [97, 201] on span "Billing & Payments" at bounding box center [84, 202] width 96 height 15
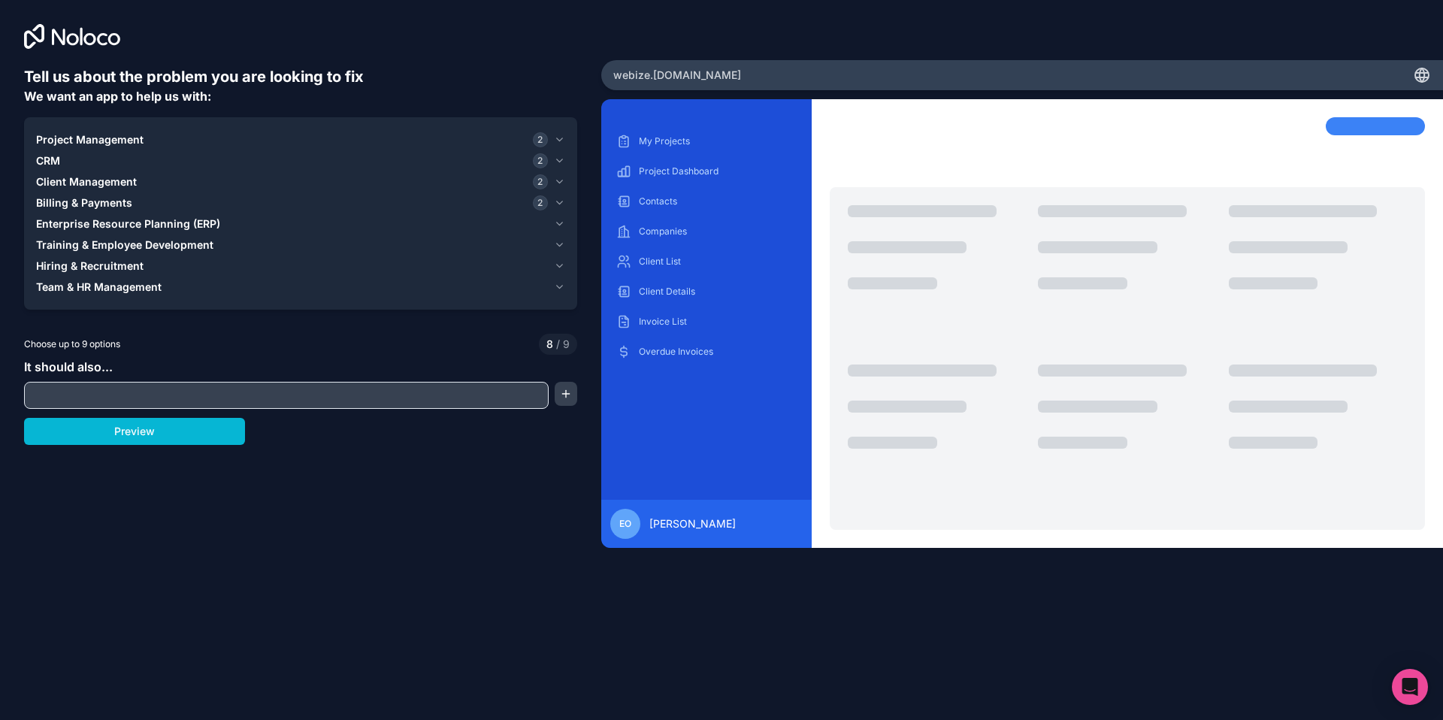
click at [92, 229] on span "Enterprise Resource Planning (ERP)" at bounding box center [128, 224] width 184 height 15
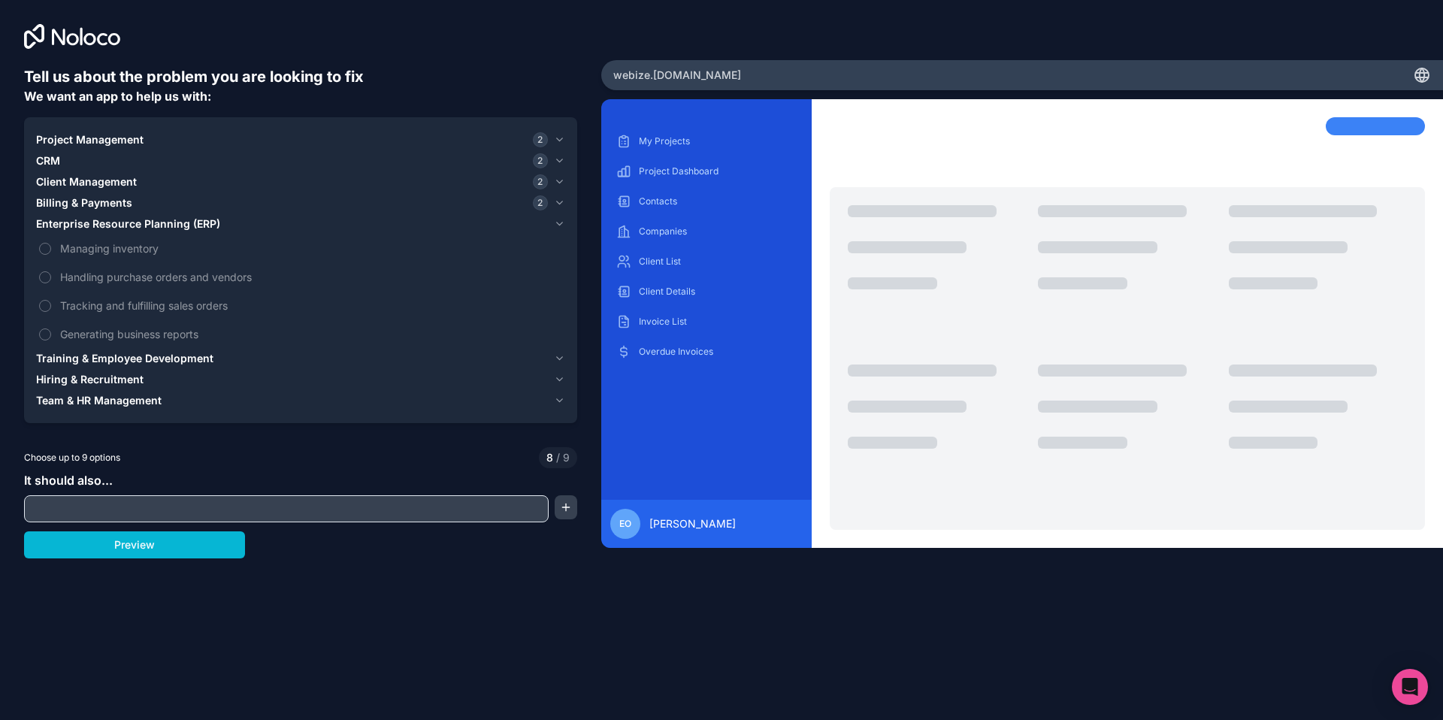
click at [107, 353] on span "Training & Employee Development" at bounding box center [124, 358] width 177 height 15
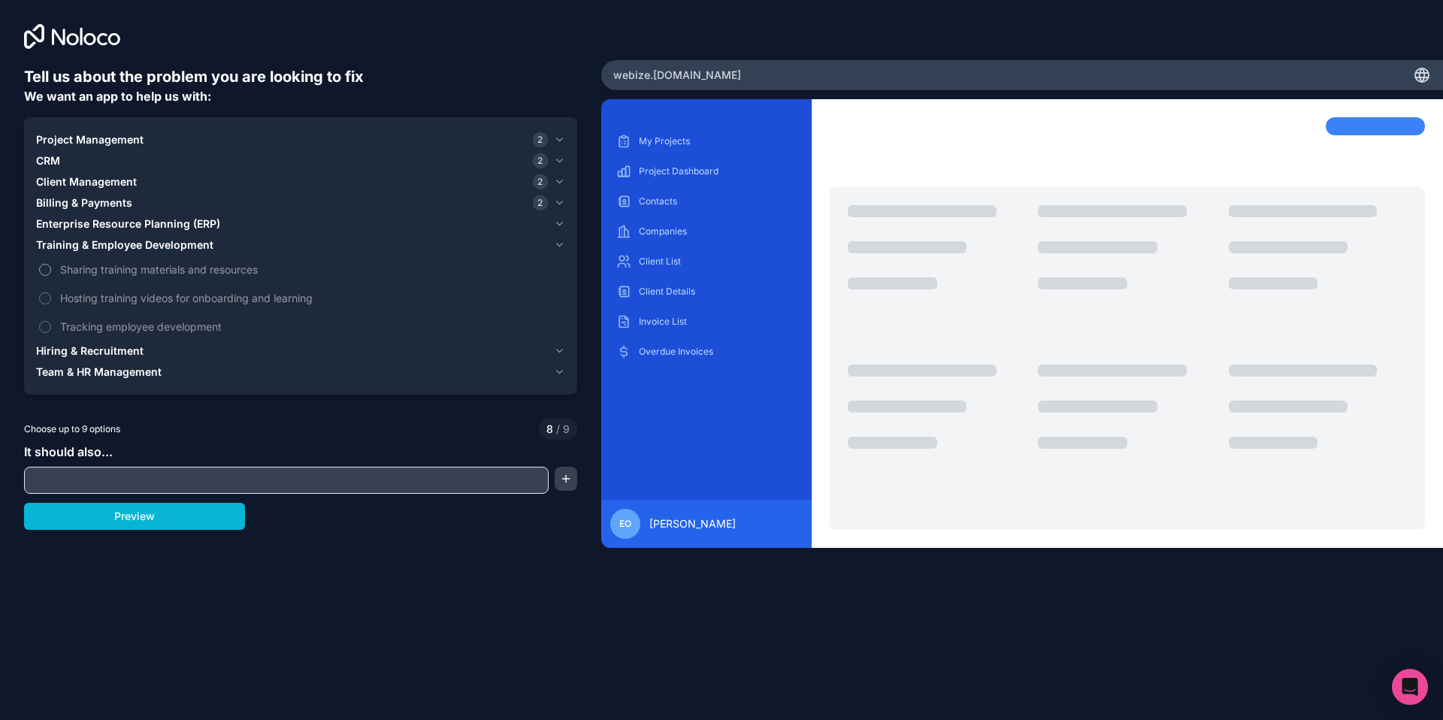
click at [125, 266] on span "Sharing training materials and resources" at bounding box center [311, 270] width 502 height 16
click at [51, 266] on button "Sharing training materials and resources" at bounding box center [45, 270] width 12 height 12
click at [110, 350] on span "Hiring & Recruitment" at bounding box center [90, 351] width 108 height 15
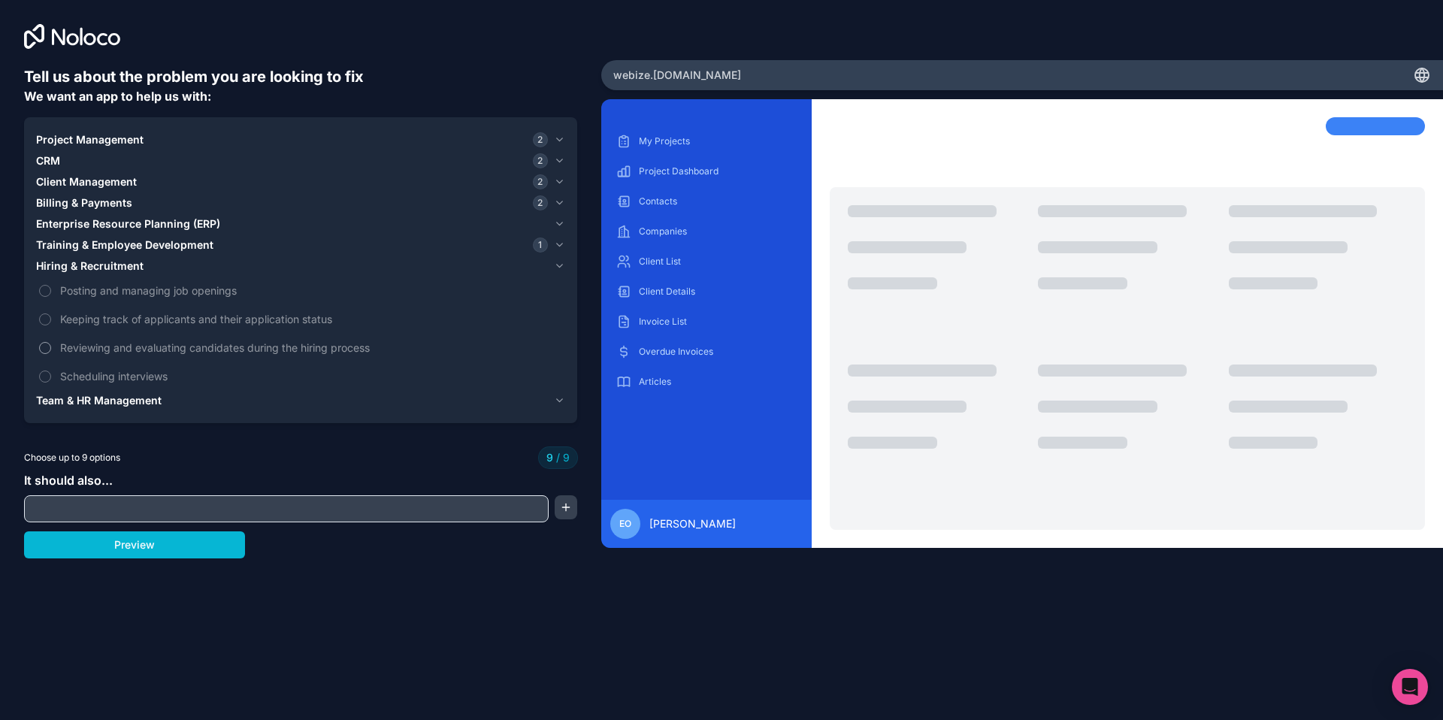
click at [136, 345] on span "Reviewing and evaluating candidates during the hiring process" at bounding box center [311, 348] width 502 height 16
click at [114, 396] on span "Team & HR Management" at bounding box center [99, 400] width 126 height 15
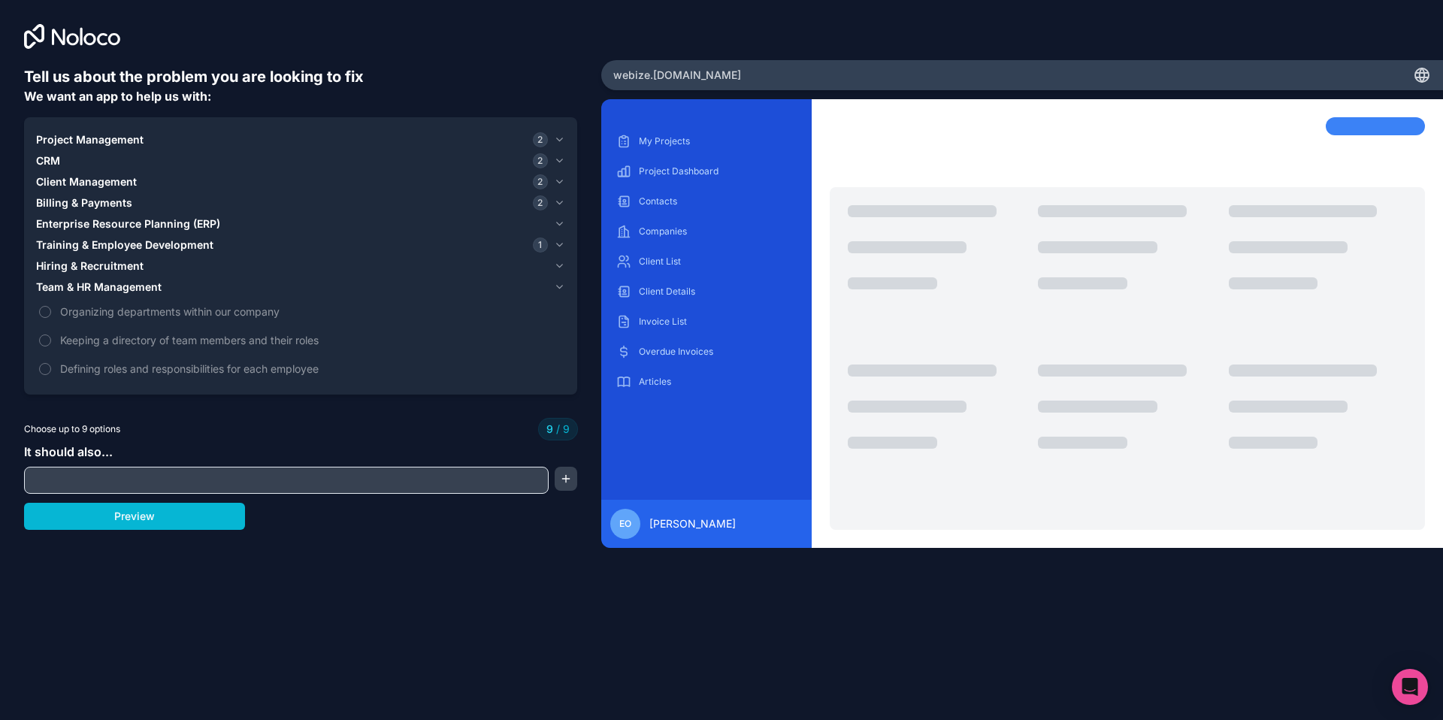
click at [189, 470] on input "text" at bounding box center [286, 480] width 517 height 21
click at [161, 517] on button "Preview" at bounding box center [134, 516] width 221 height 27
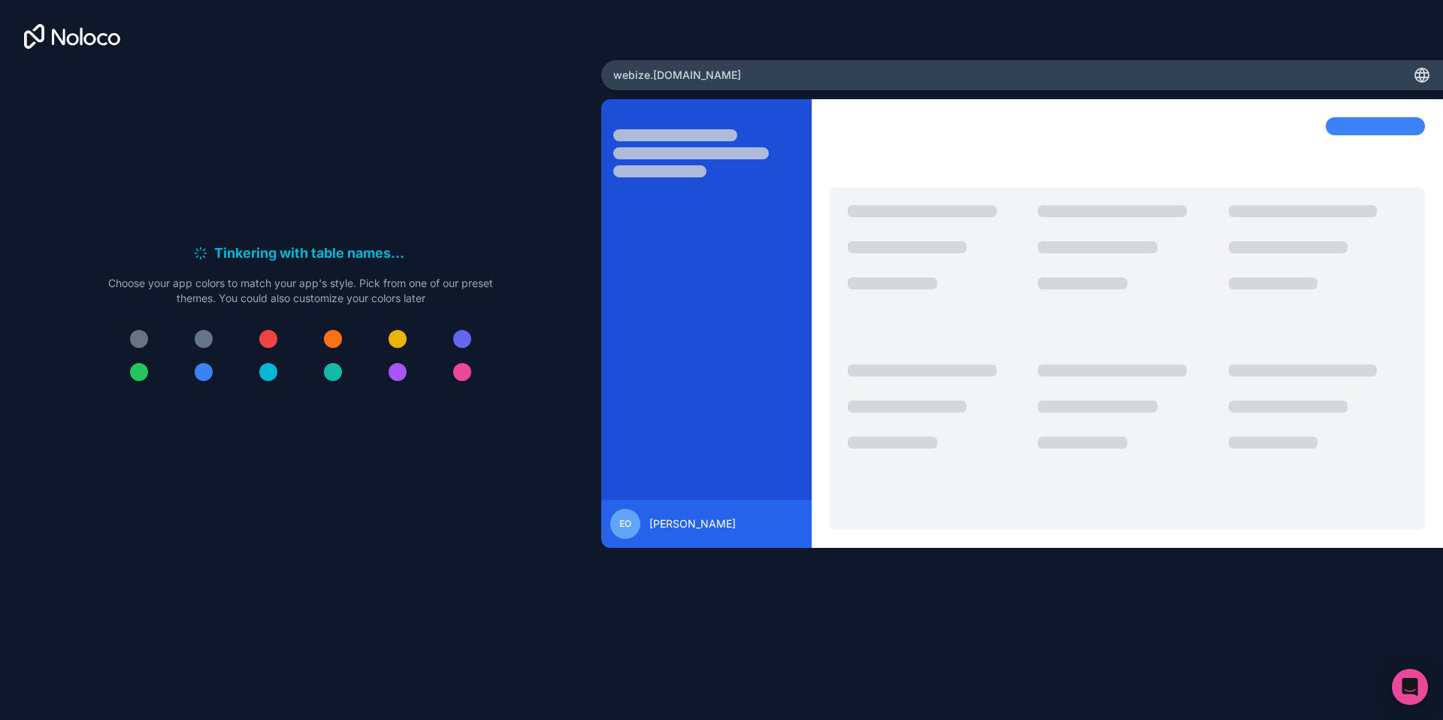
click at [203, 377] on div at bounding box center [204, 372] width 18 height 18
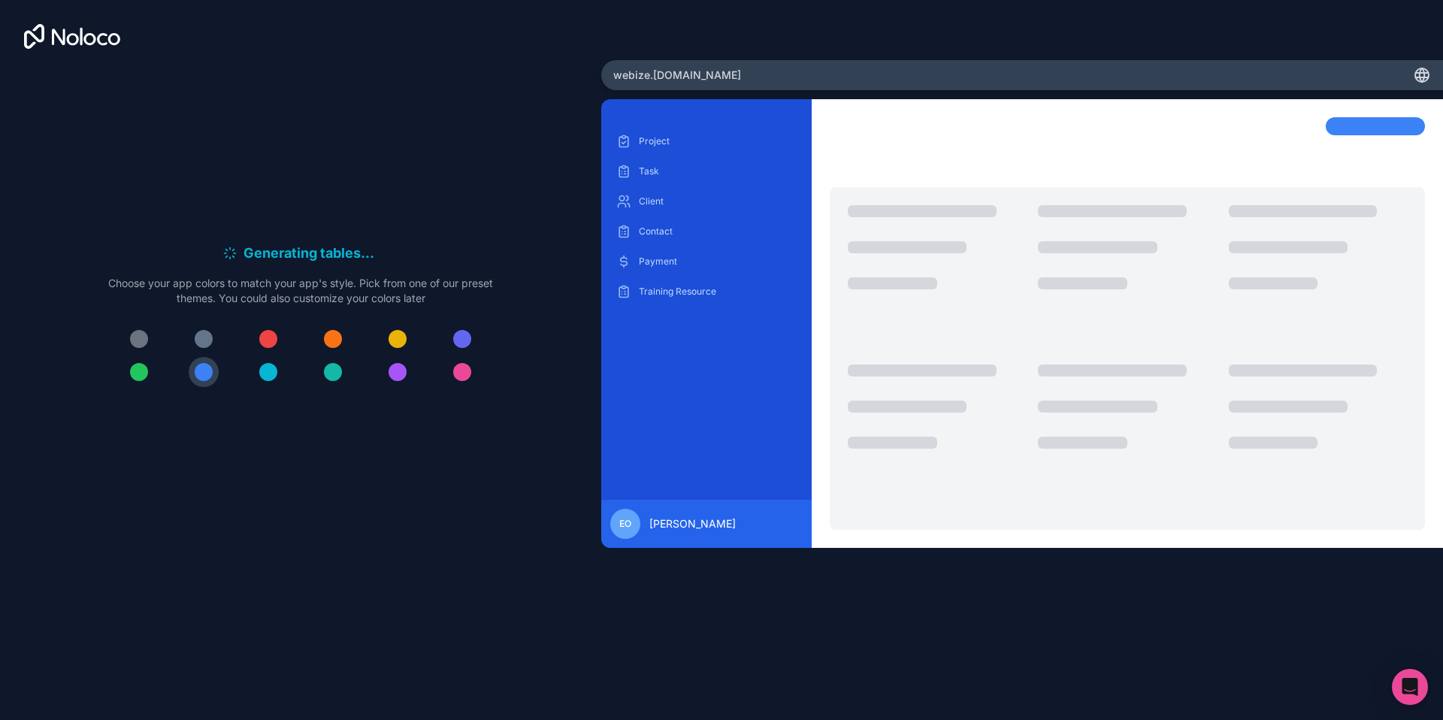
click at [274, 374] on div at bounding box center [268, 372] width 18 height 18
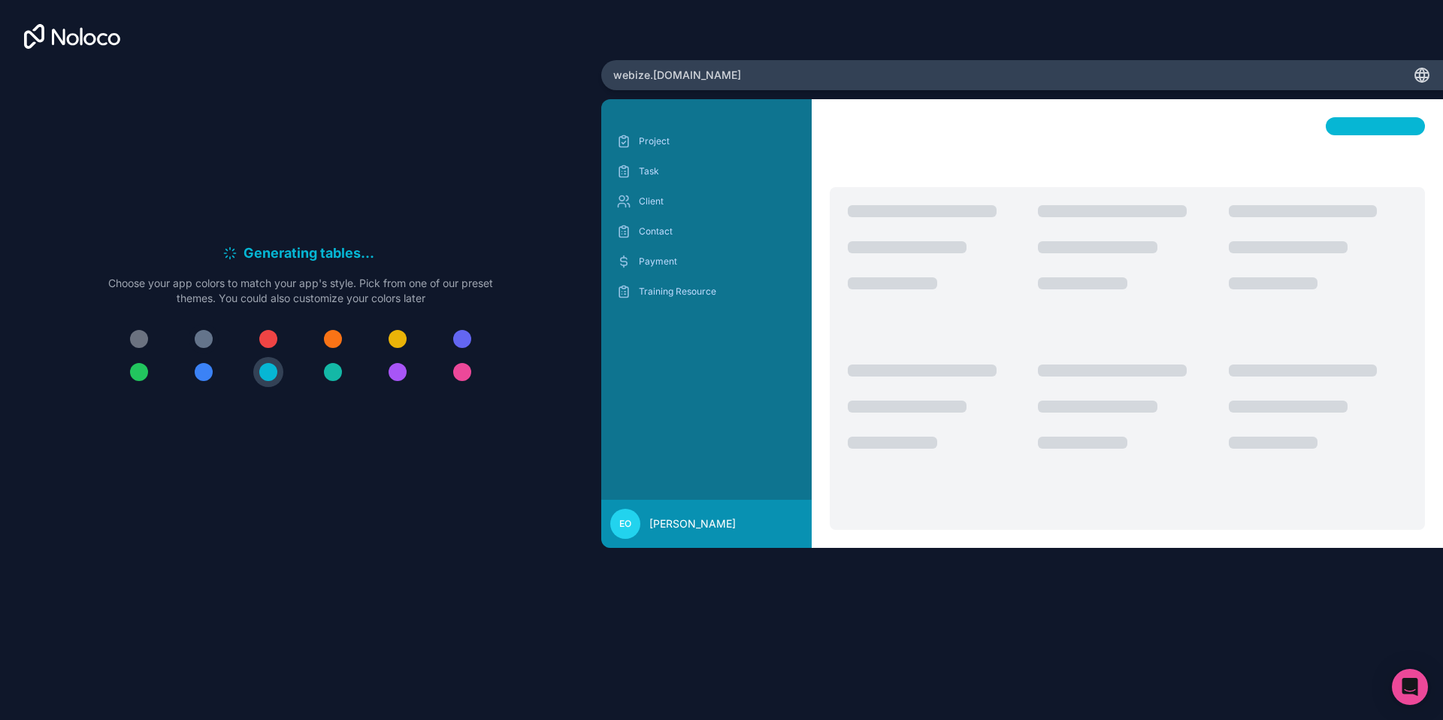
click at [193, 335] on button at bounding box center [204, 339] width 30 height 30
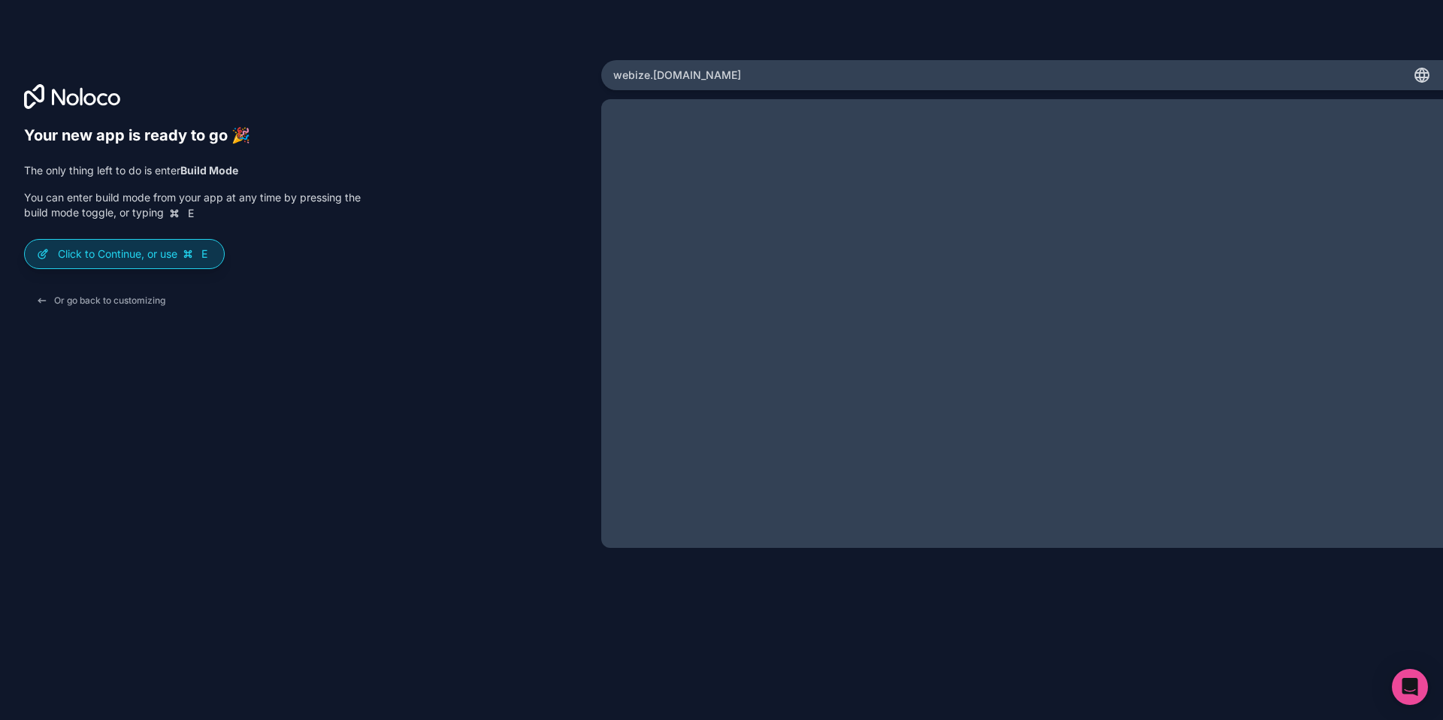
click at [152, 256] on p "Click to Continue, or use E" at bounding box center [135, 254] width 154 height 15
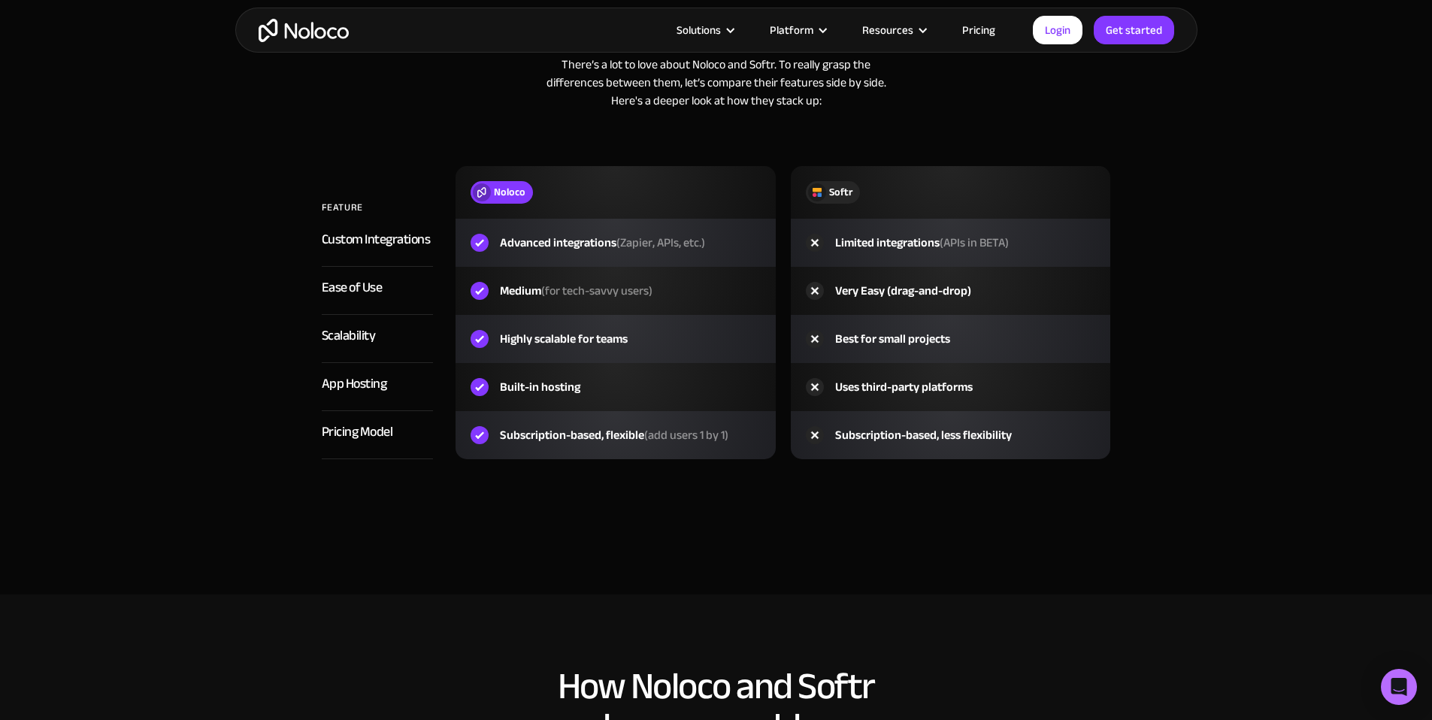
scroll to position [2328, 0]
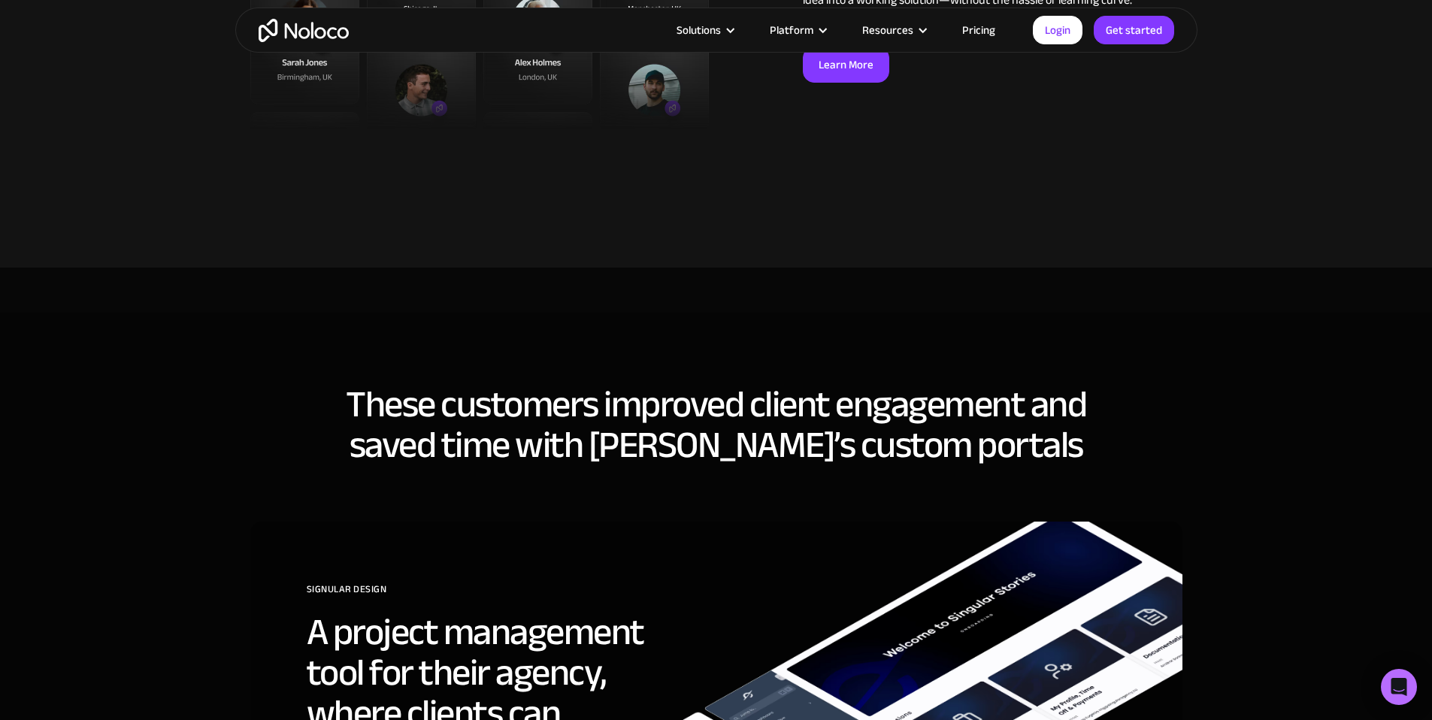
scroll to position [3823, 0]
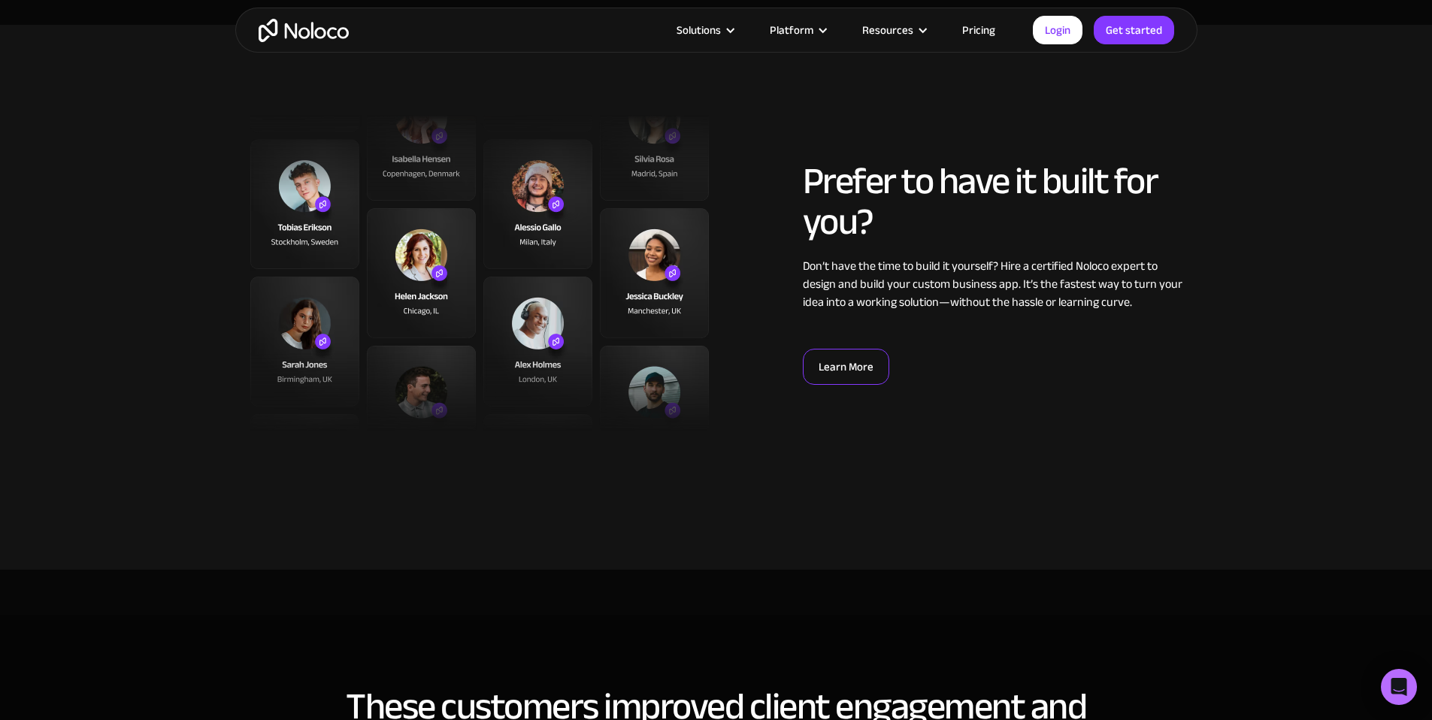
click at [850, 366] on link "Learn More" at bounding box center [846, 367] width 86 height 36
